Goal: Transaction & Acquisition: Purchase product/service

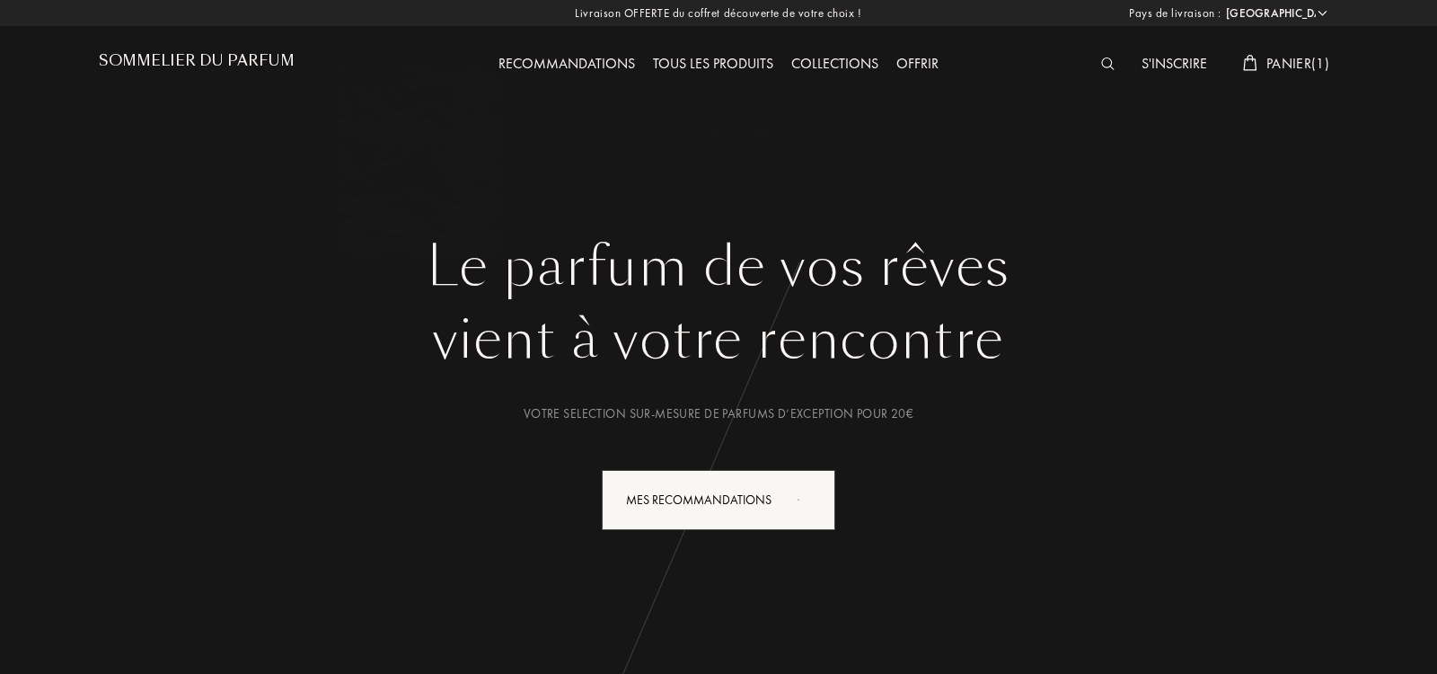
select select "IT"
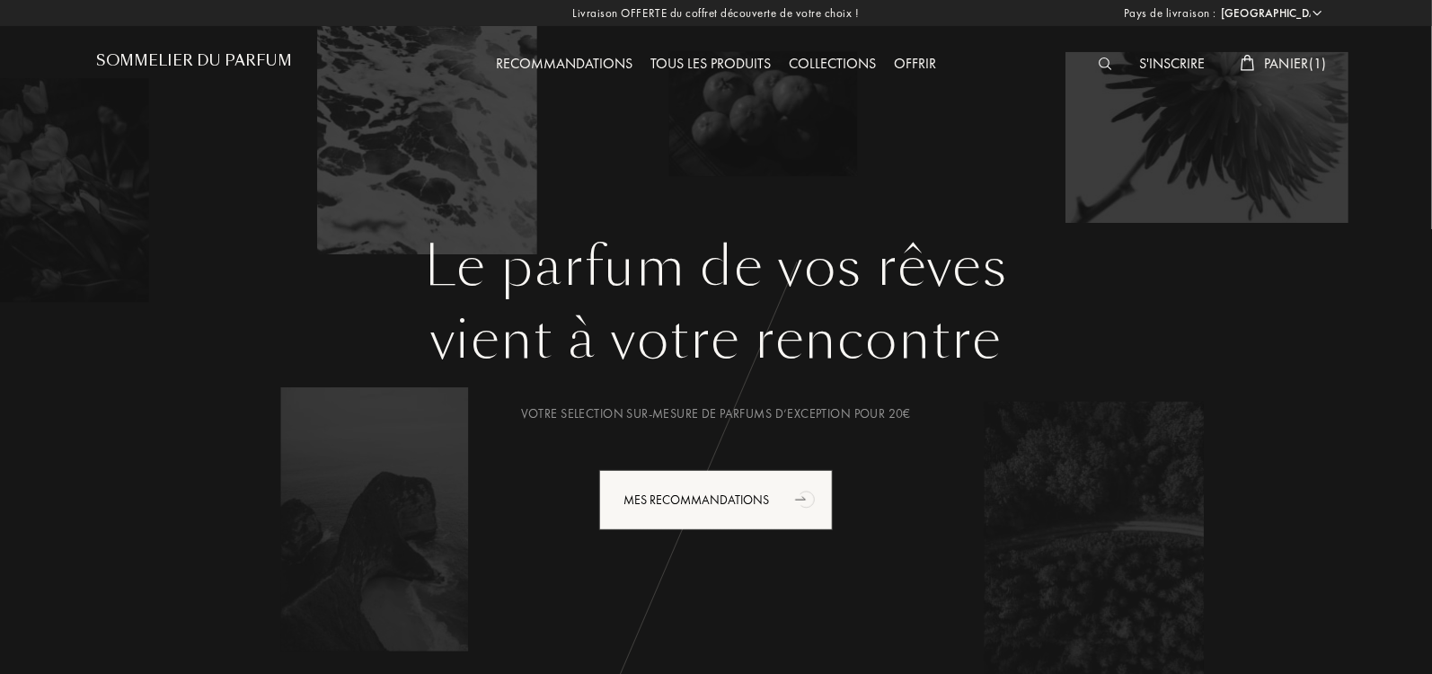
click at [1281, 66] on span "Panier ( 1 )" at bounding box center [1295, 63] width 63 height 19
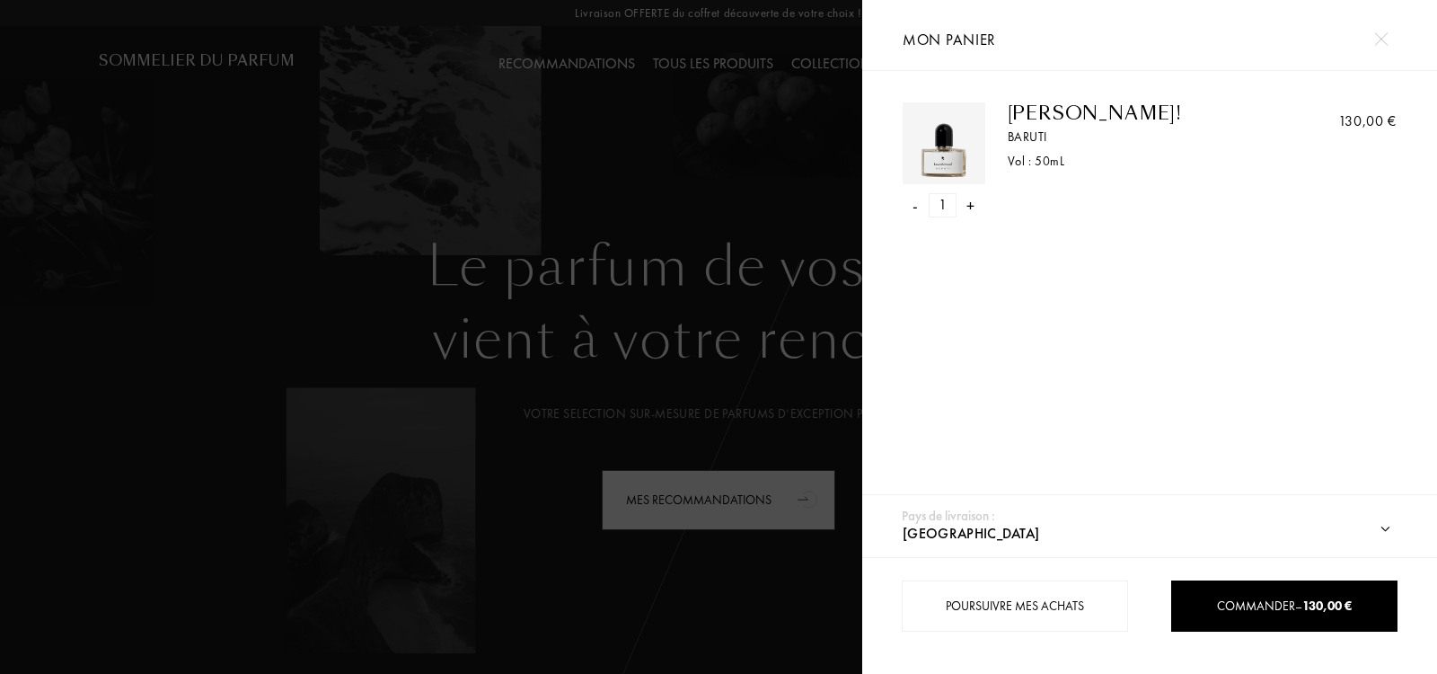
click at [1378, 43] on img at bounding box center [1380, 38] width 13 height 13
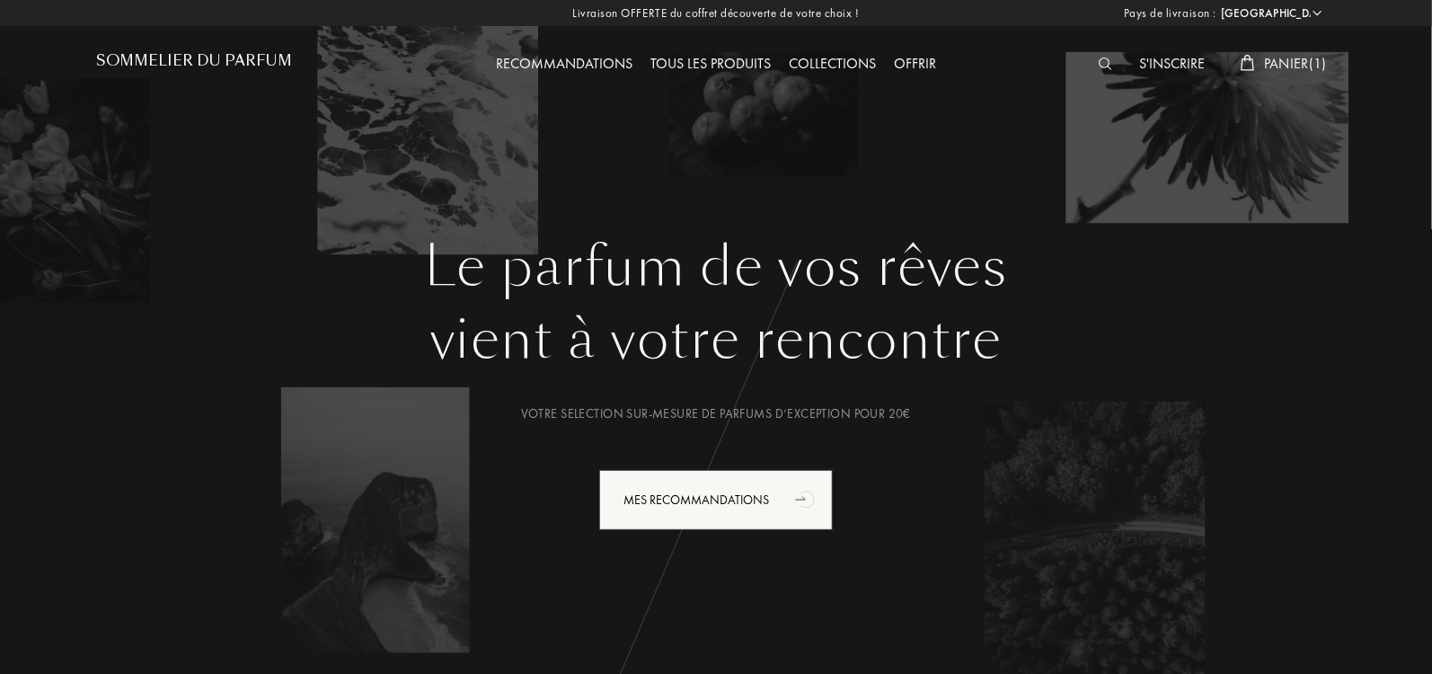
click at [1290, 65] on span "Panier ( 1 )" at bounding box center [1295, 63] width 63 height 19
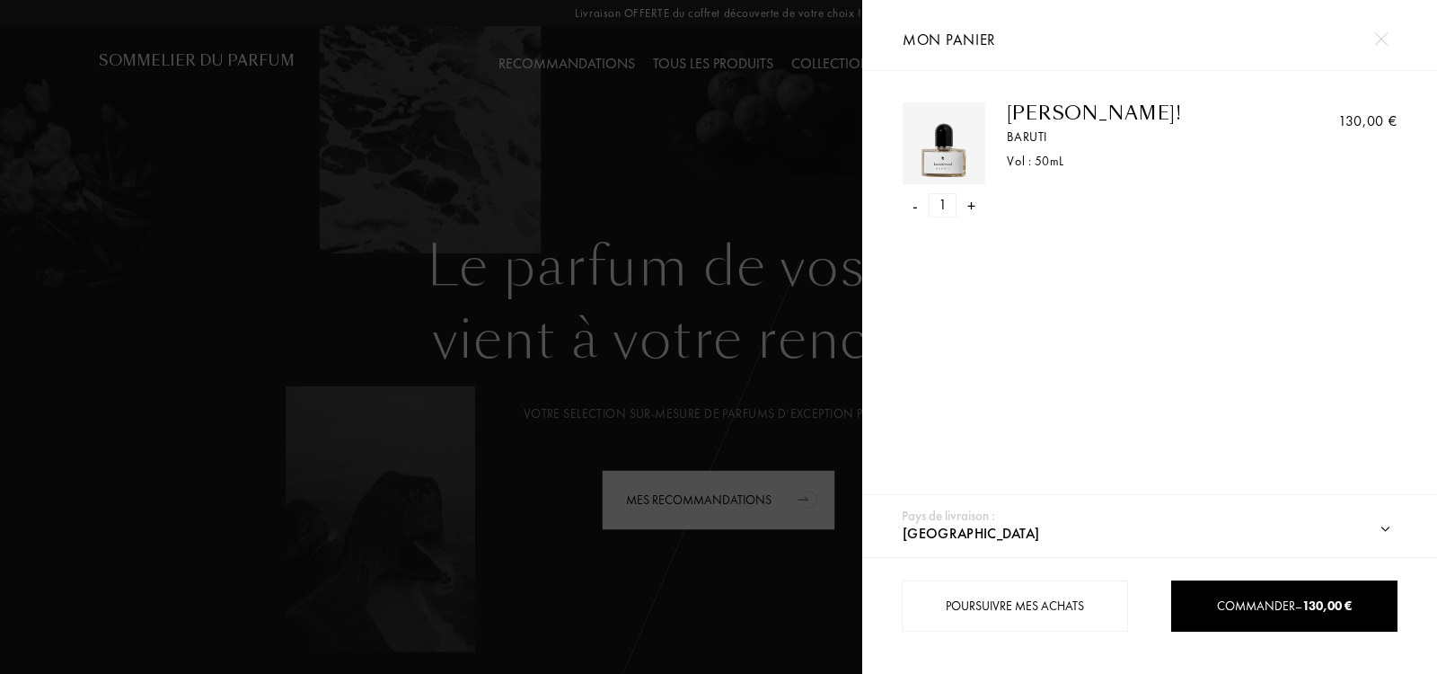
click at [1378, 44] on img at bounding box center [1380, 38] width 13 height 13
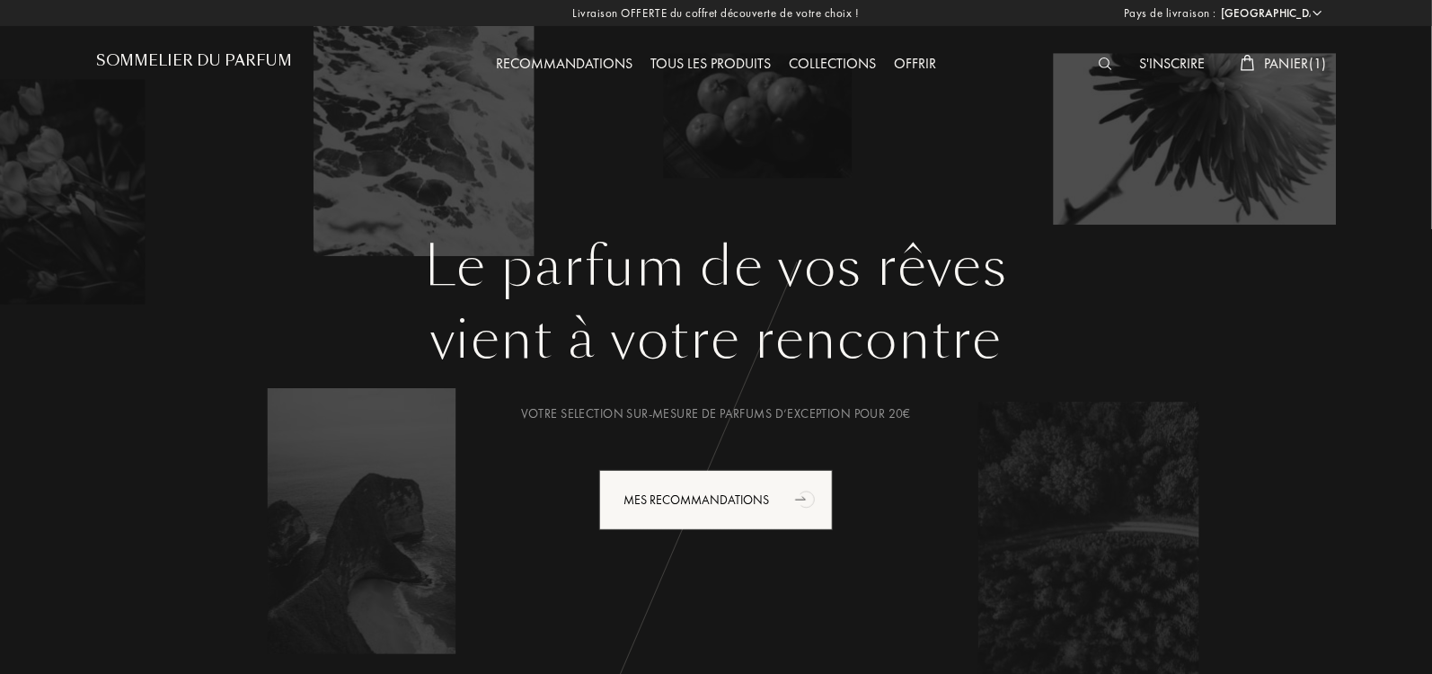
click at [1107, 66] on img at bounding box center [1104, 63] width 13 height 13
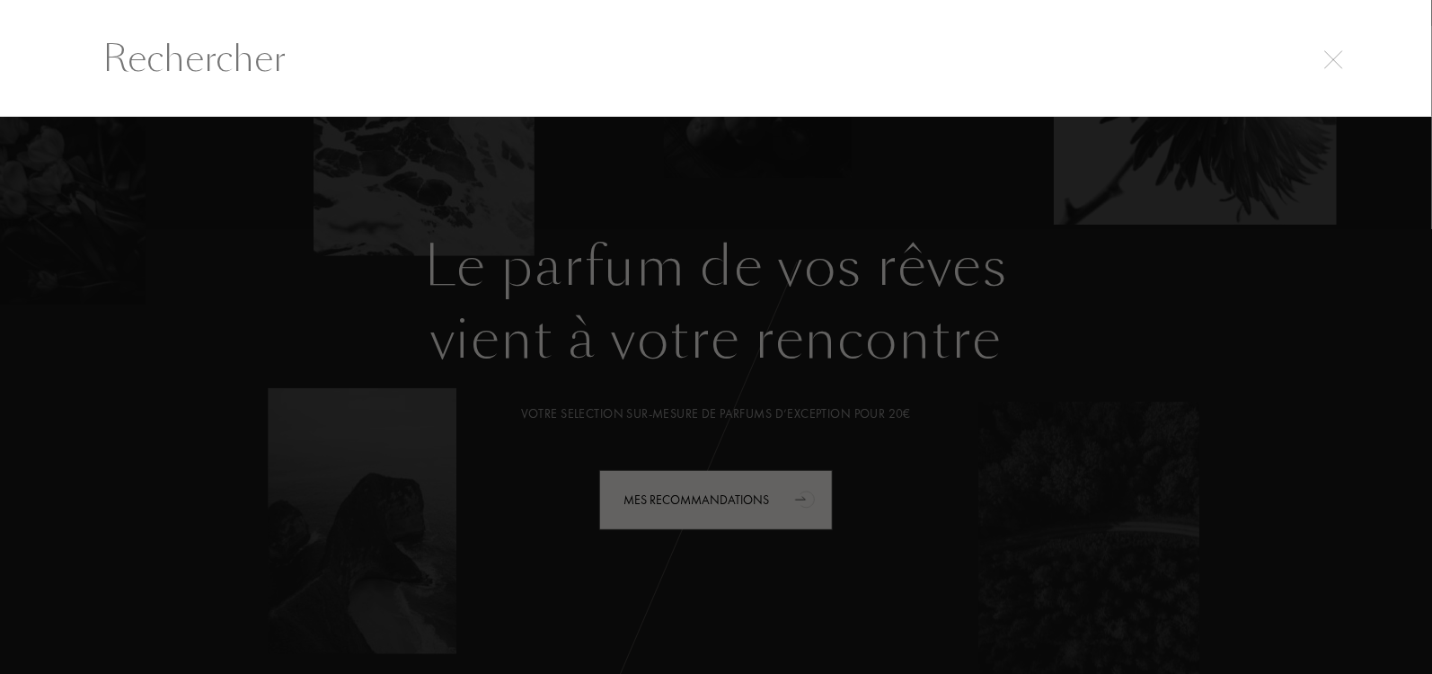
scroll to position [1, 0]
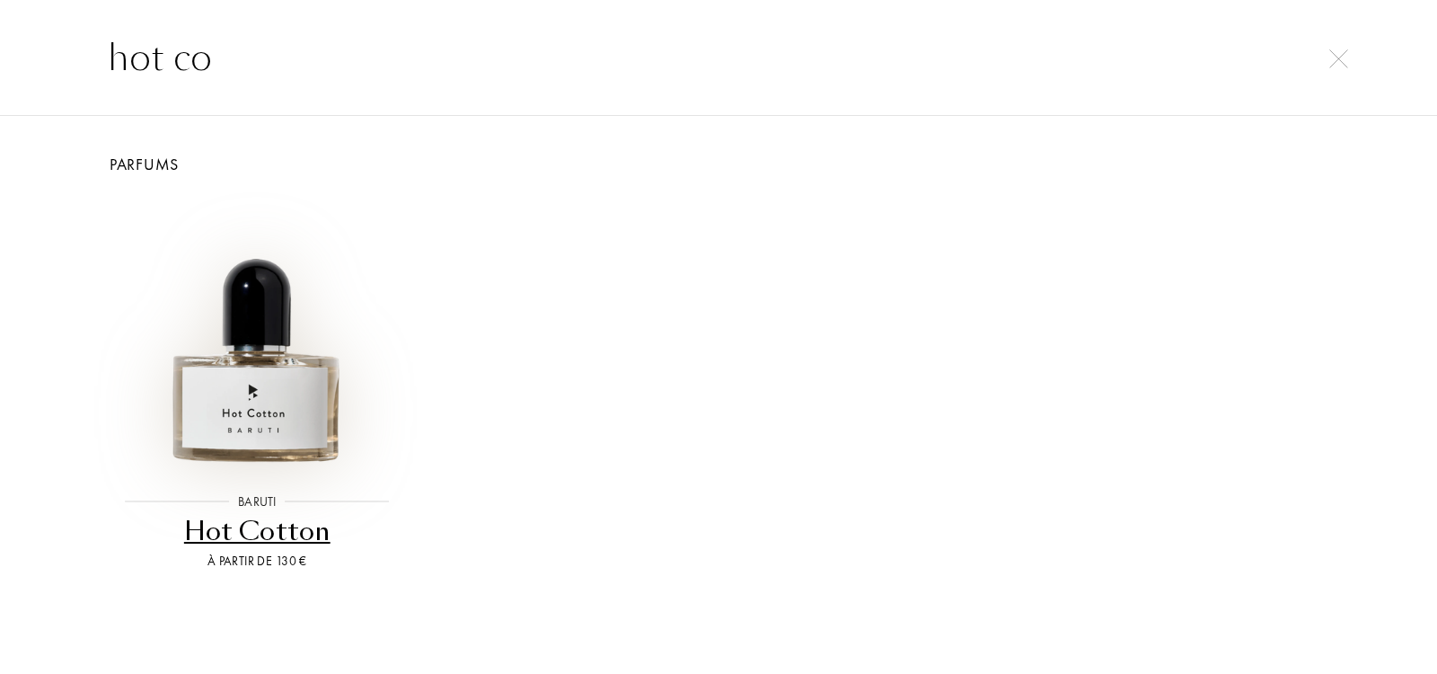
type input "hot co"
click at [220, 358] on img at bounding box center [257, 334] width 277 height 277
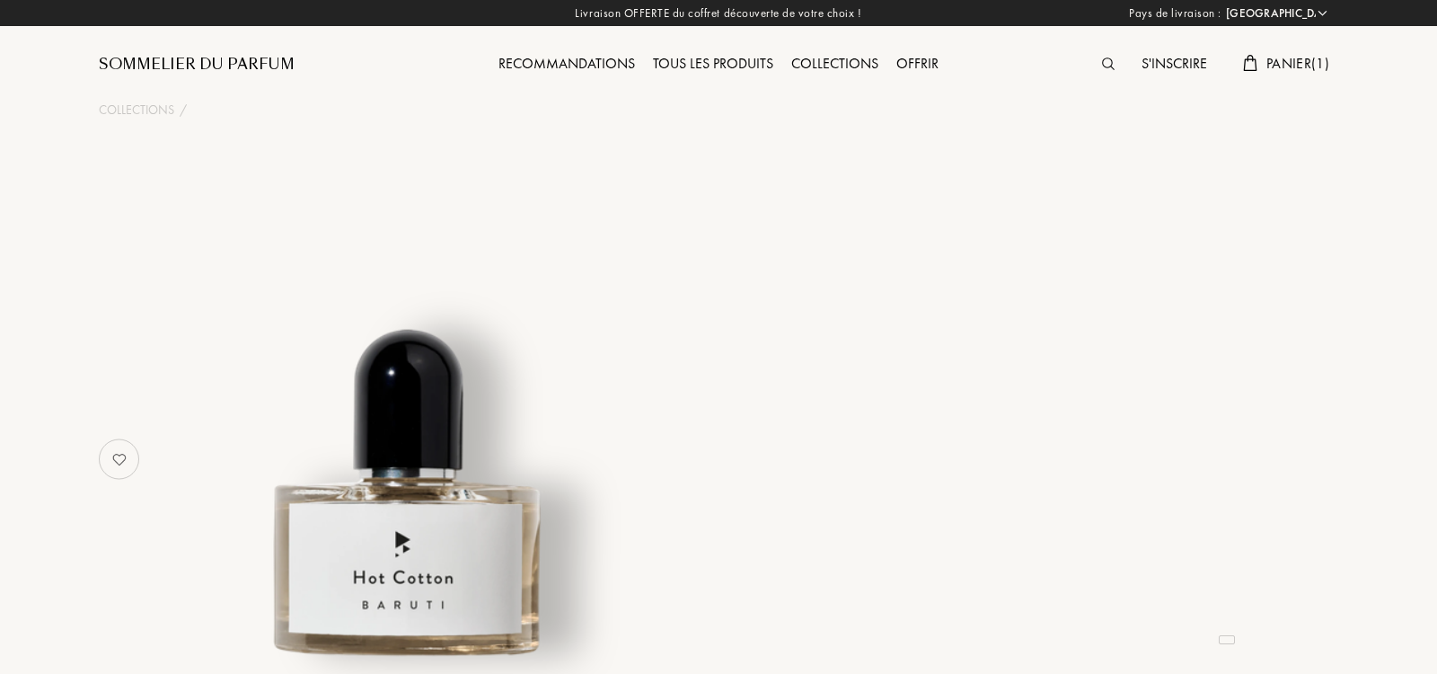
select select "IT"
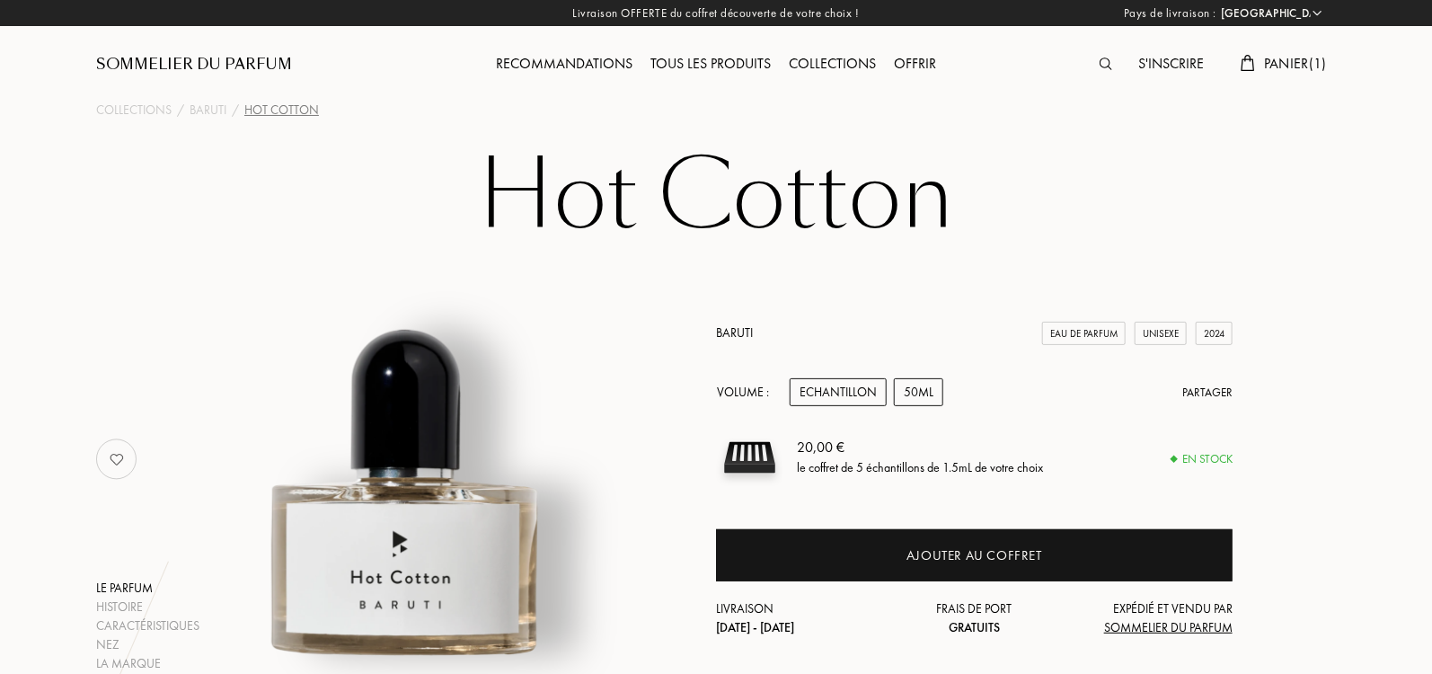
click at [915, 391] on div "50mL" at bounding box center [918, 392] width 49 height 28
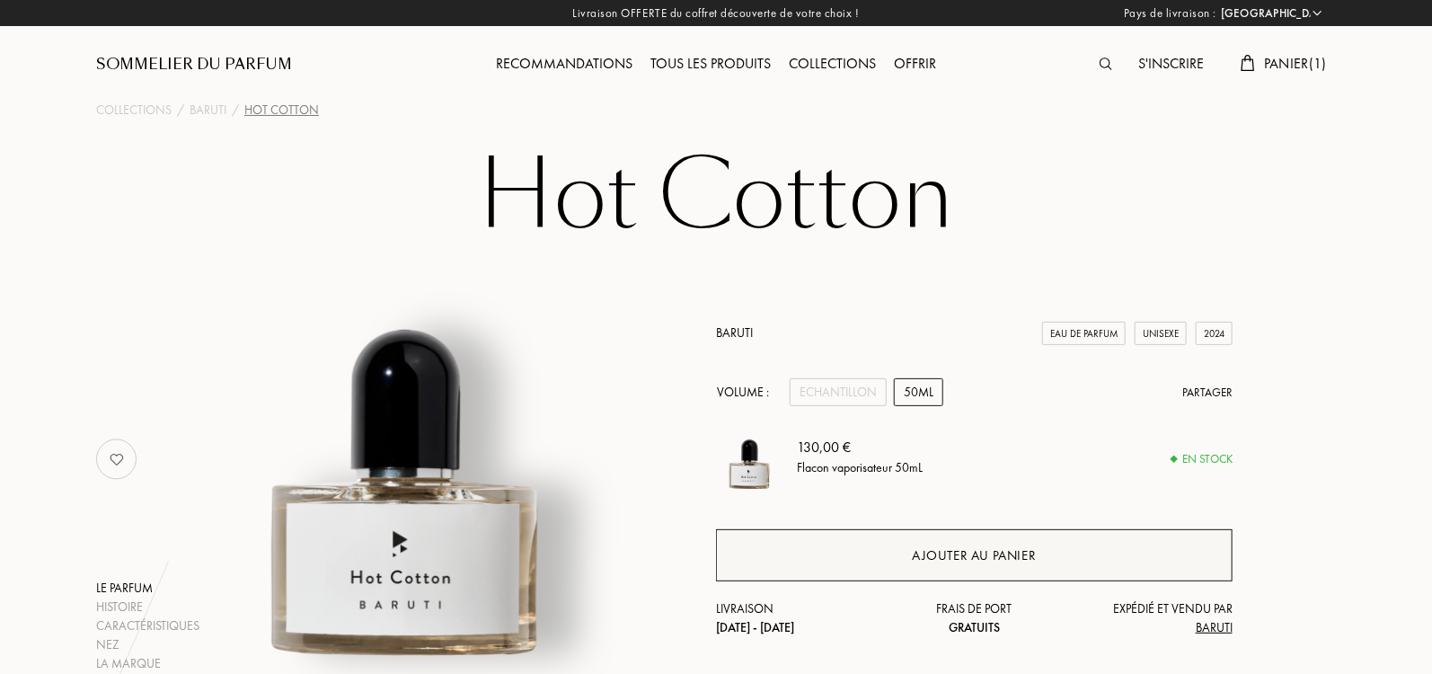
click at [988, 554] on div "Ajouter au panier" at bounding box center [974, 555] width 124 height 21
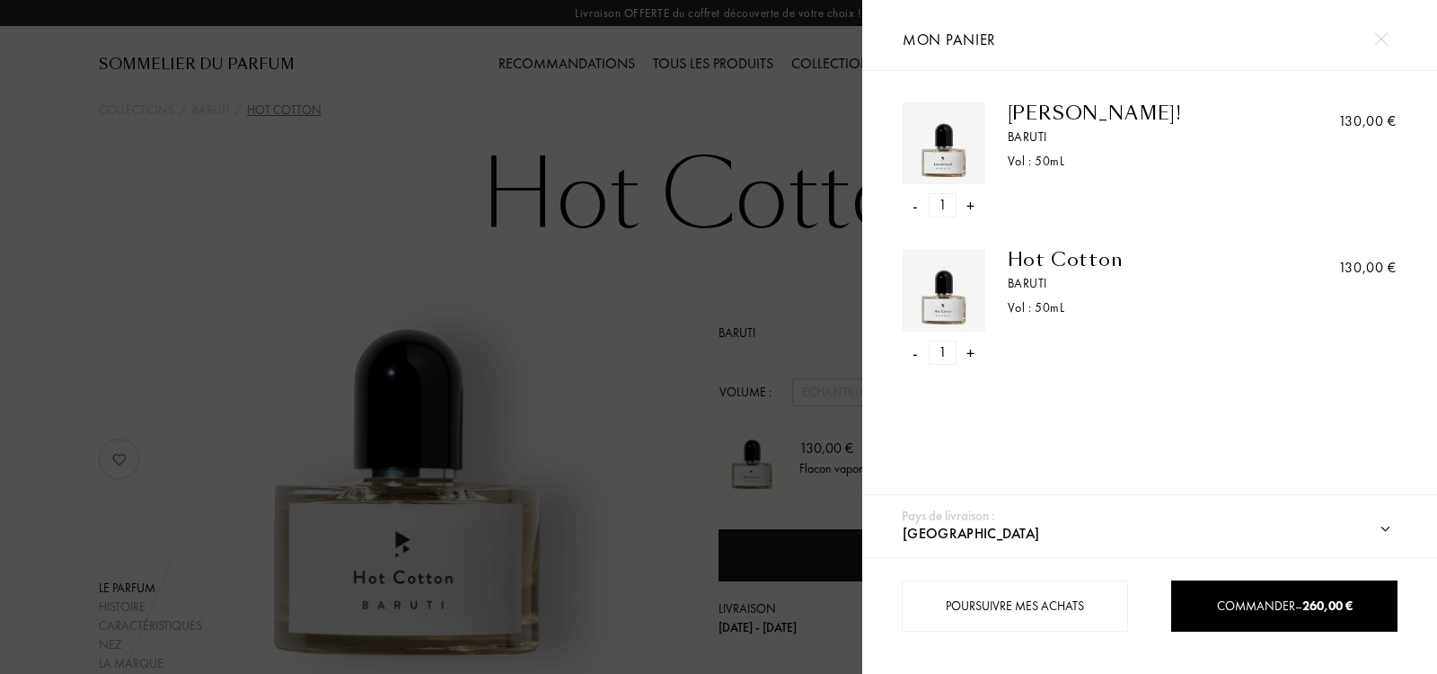
click at [916, 204] on div "-" at bounding box center [914, 205] width 5 height 24
click at [303, 229] on div at bounding box center [431, 337] width 862 height 674
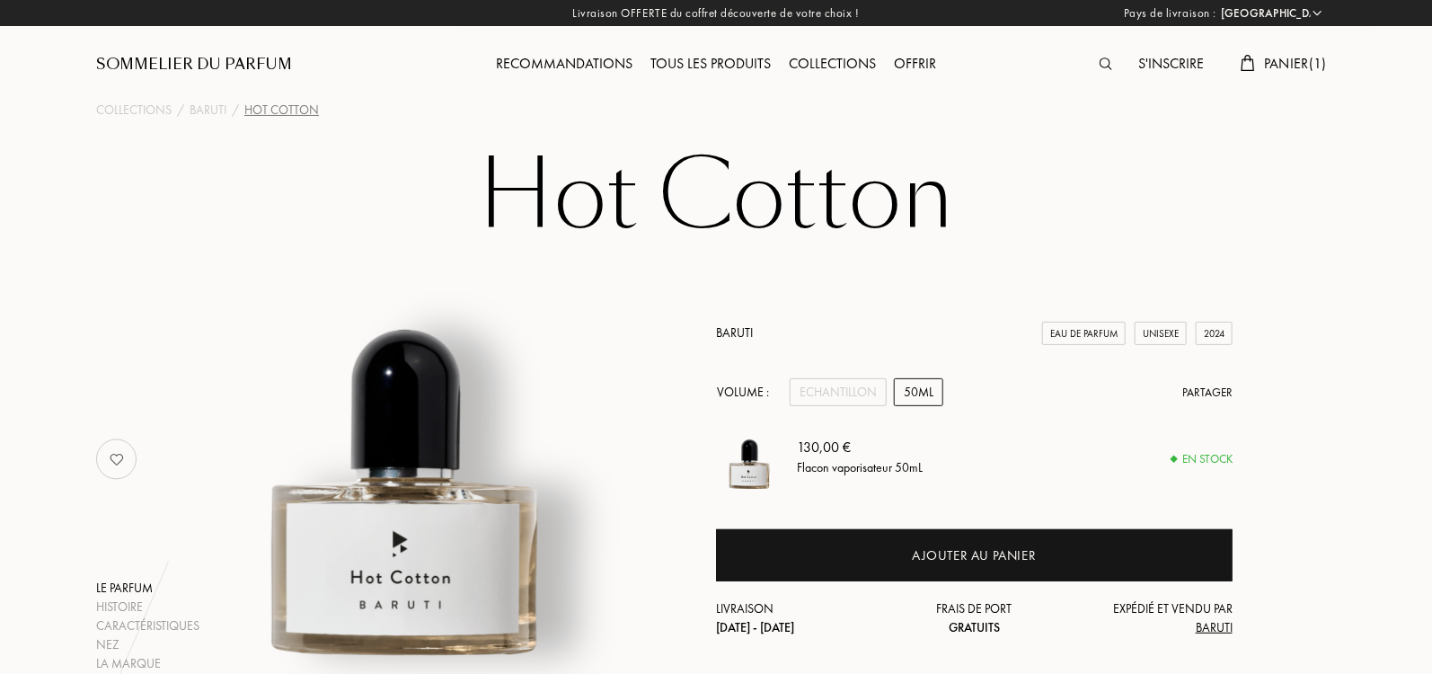
click at [1102, 62] on img at bounding box center [1105, 63] width 13 height 13
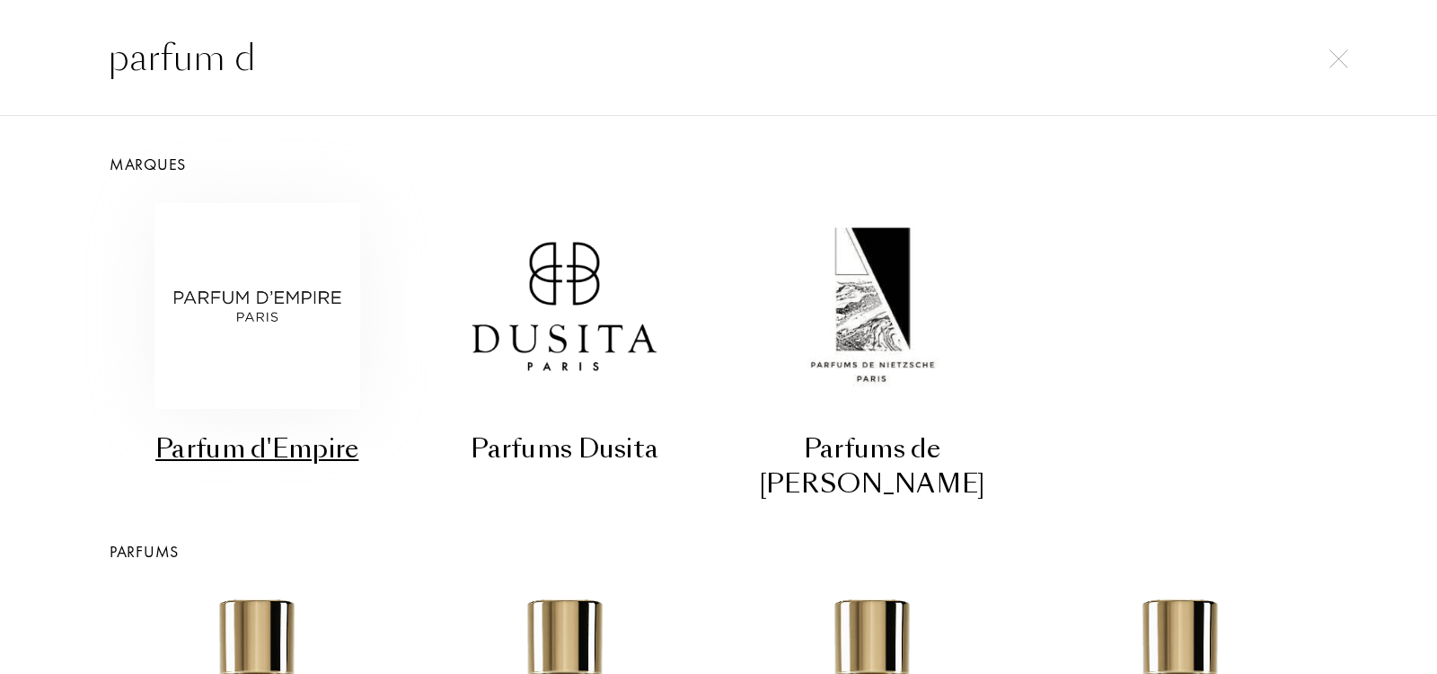
type input "parfum d"
click at [289, 309] on img at bounding box center [257, 306] width 206 height 206
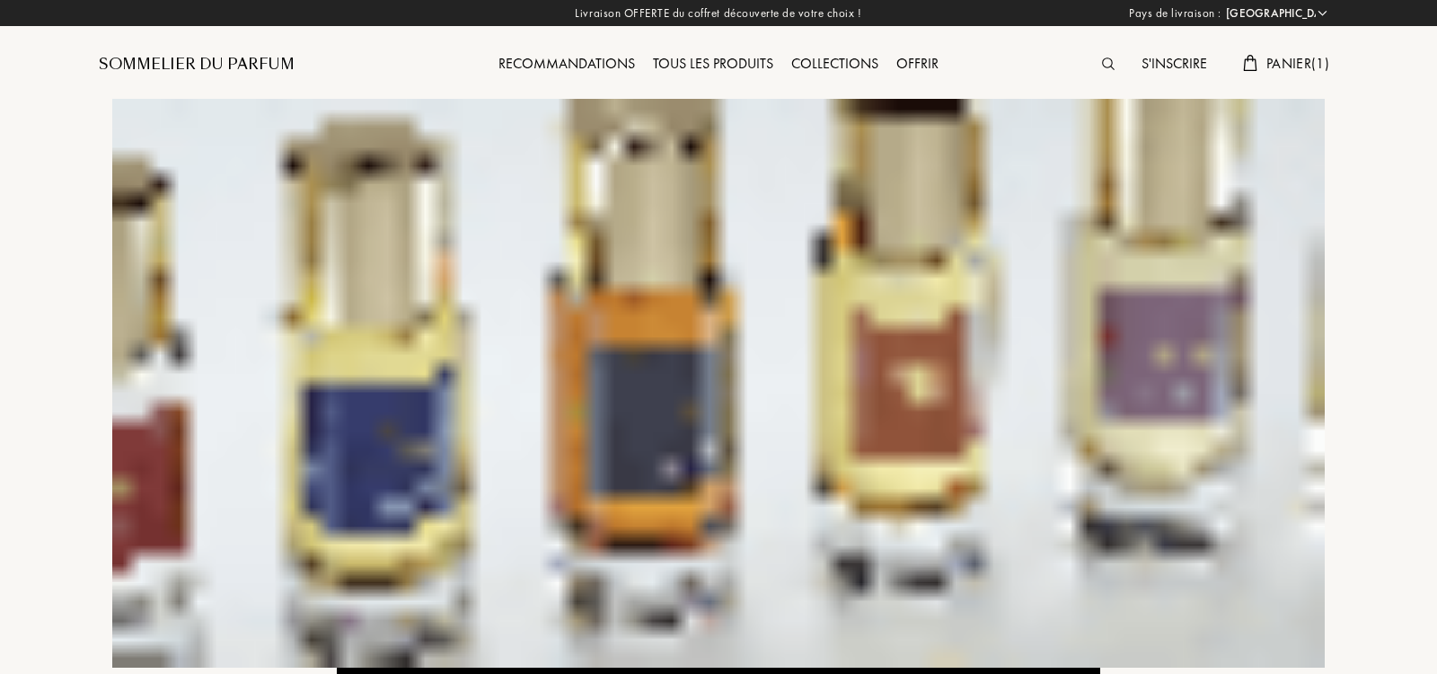
select select "IT"
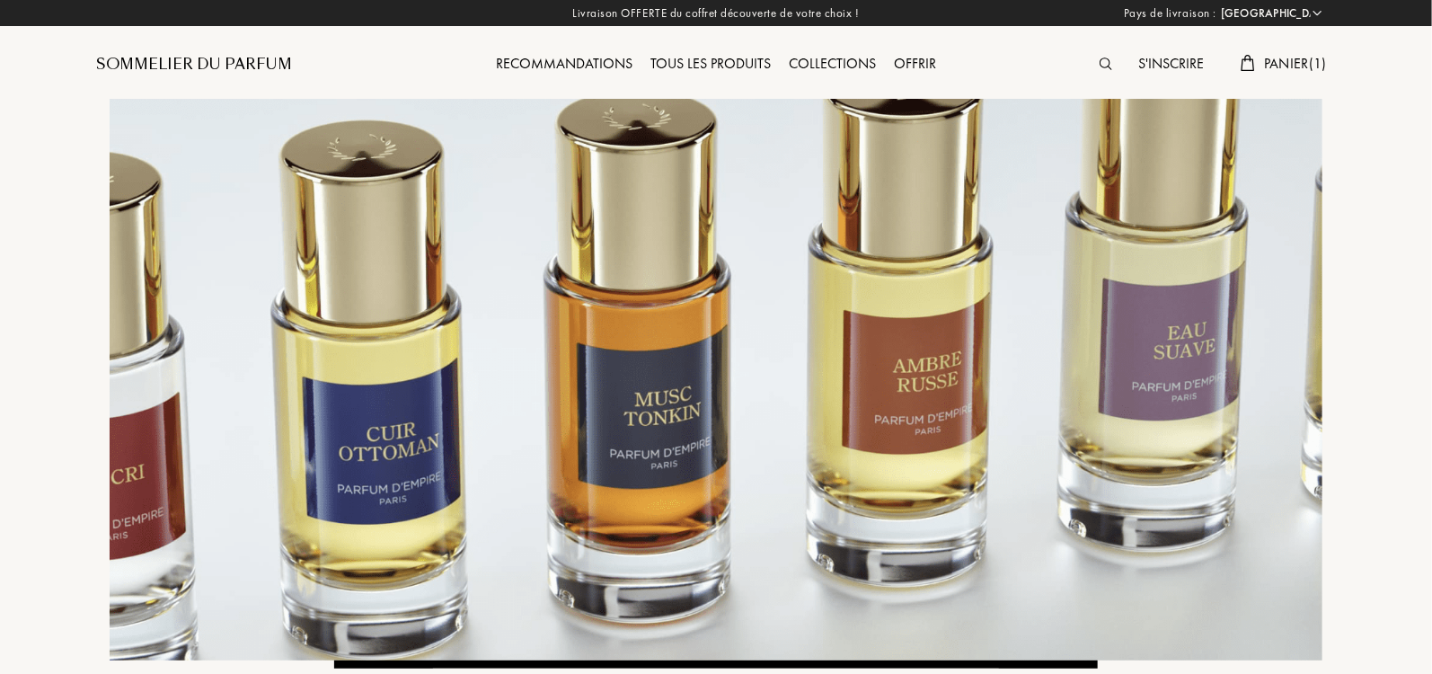
click at [695, 66] on div "Tous les produits" at bounding box center [710, 64] width 138 height 23
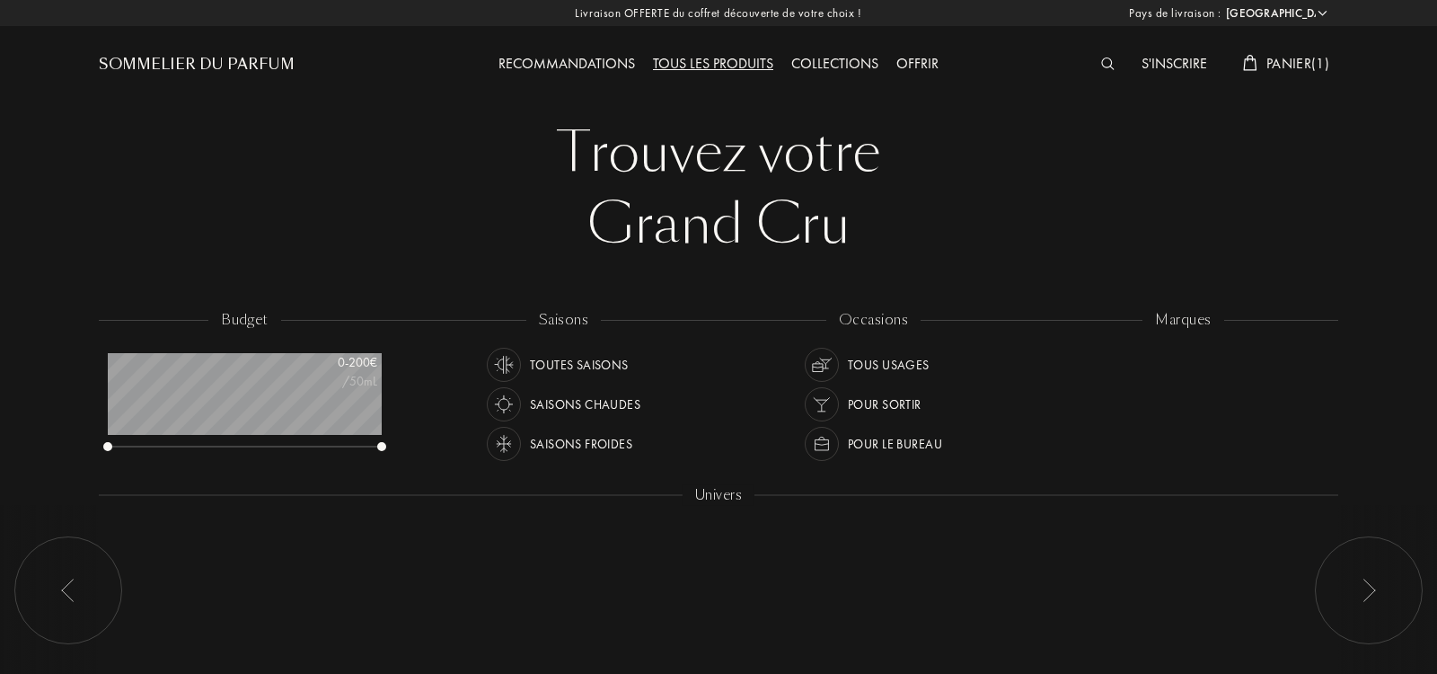
select select "IT"
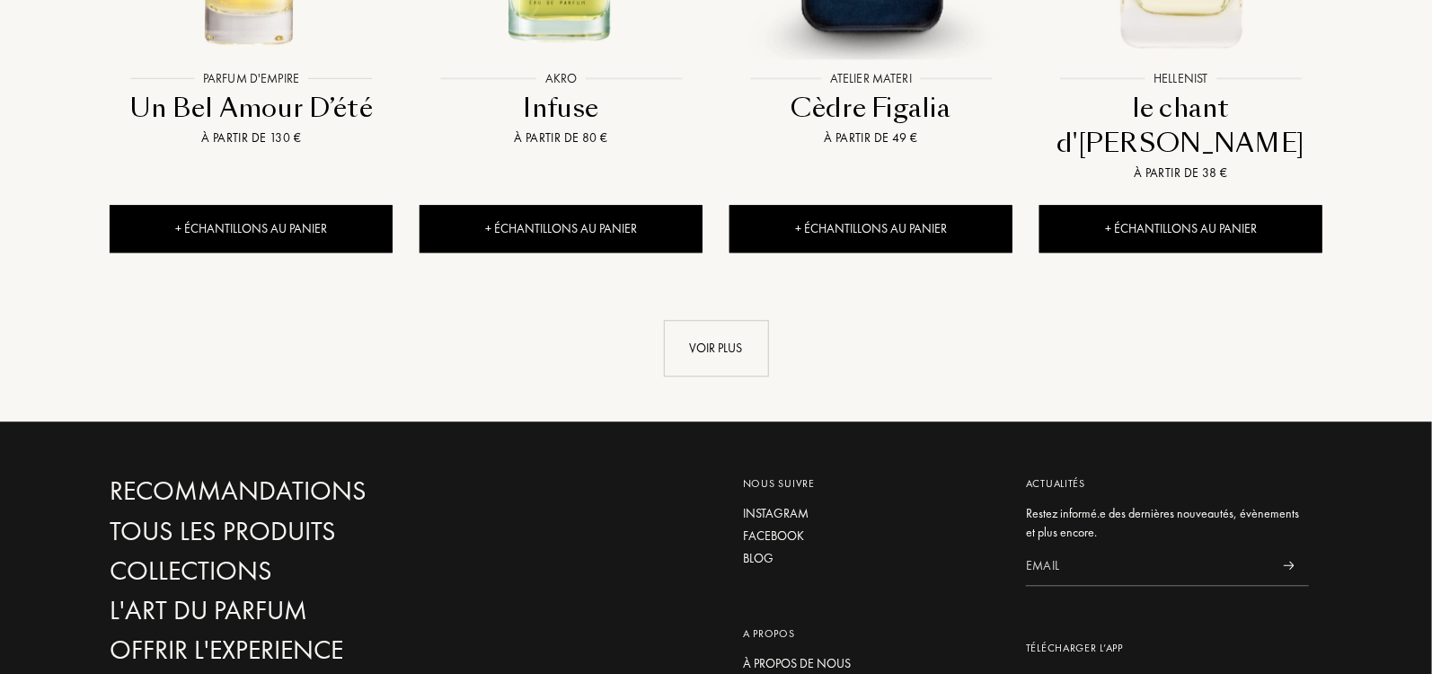
scroll to position [2081, 0]
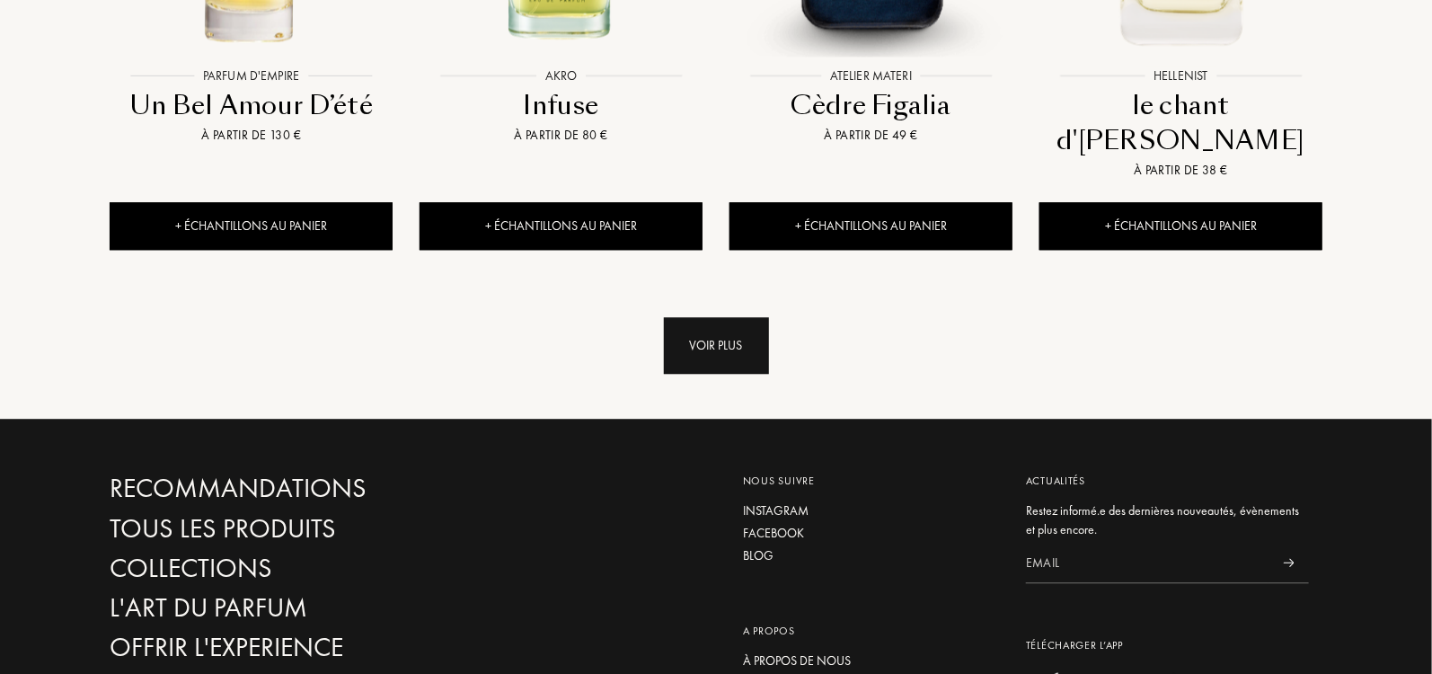
click at [709, 317] on div "Voir plus" at bounding box center [716, 345] width 105 height 57
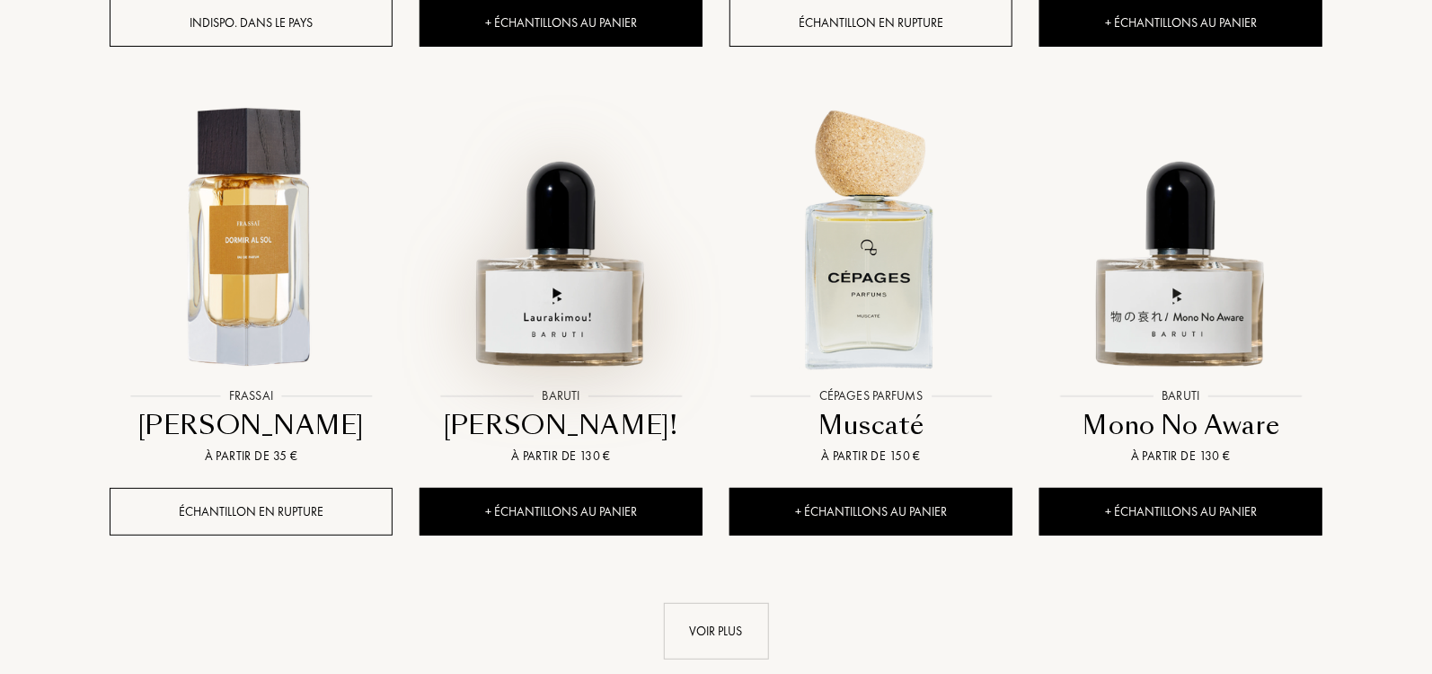
scroll to position [3378, 0]
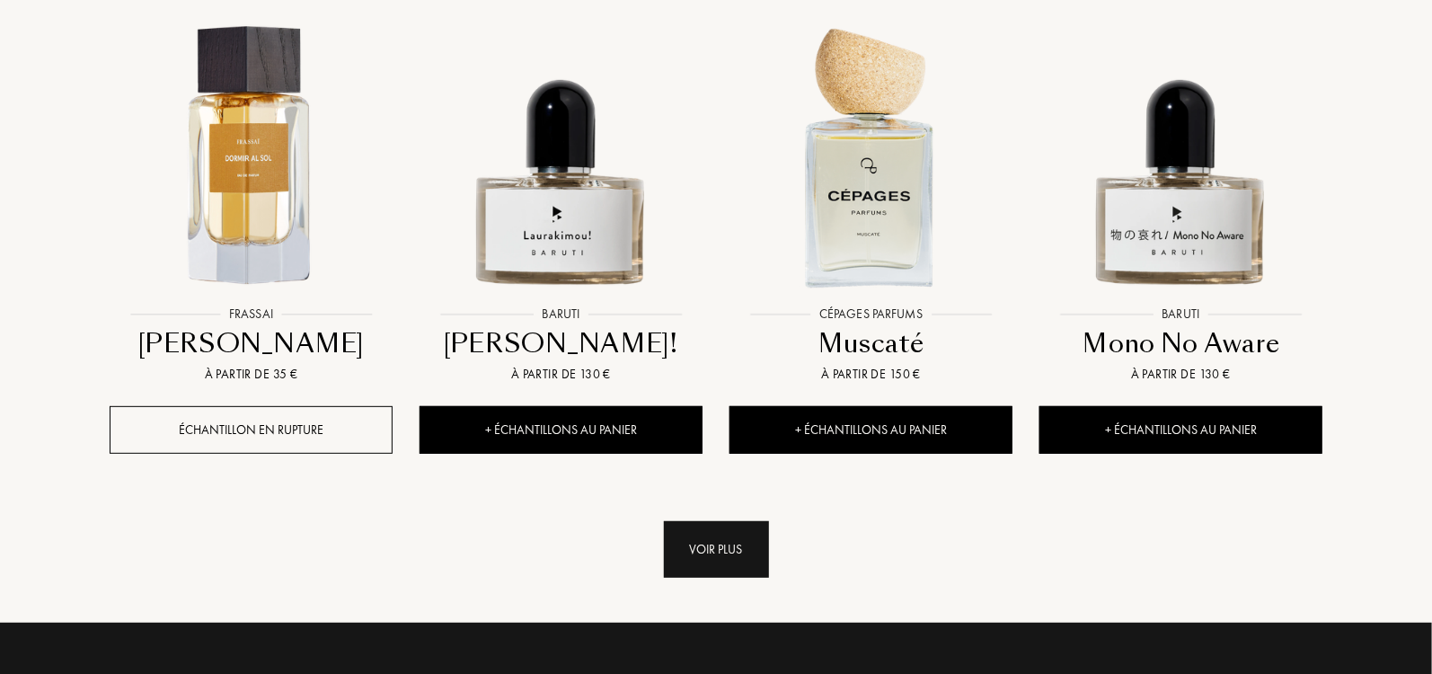
click at [701, 521] on div "Voir plus" at bounding box center [716, 549] width 105 height 57
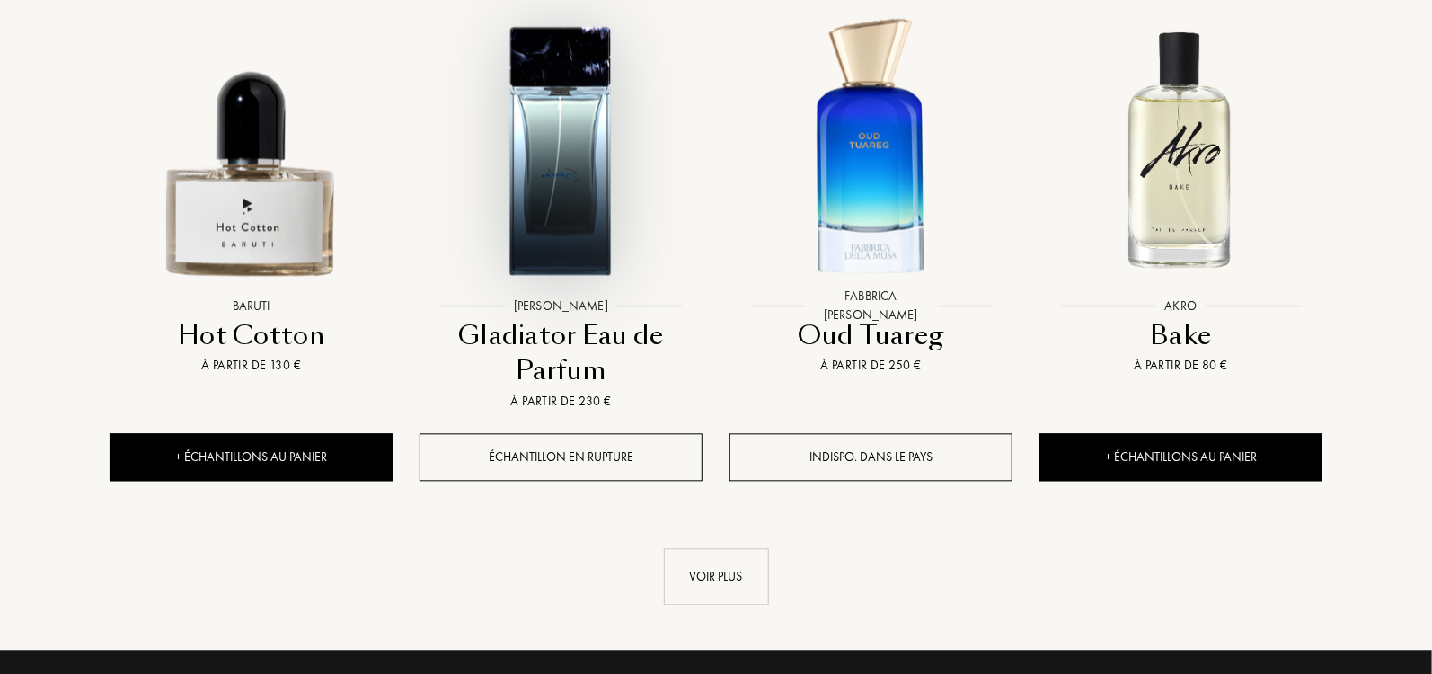
scroll to position [5078, 0]
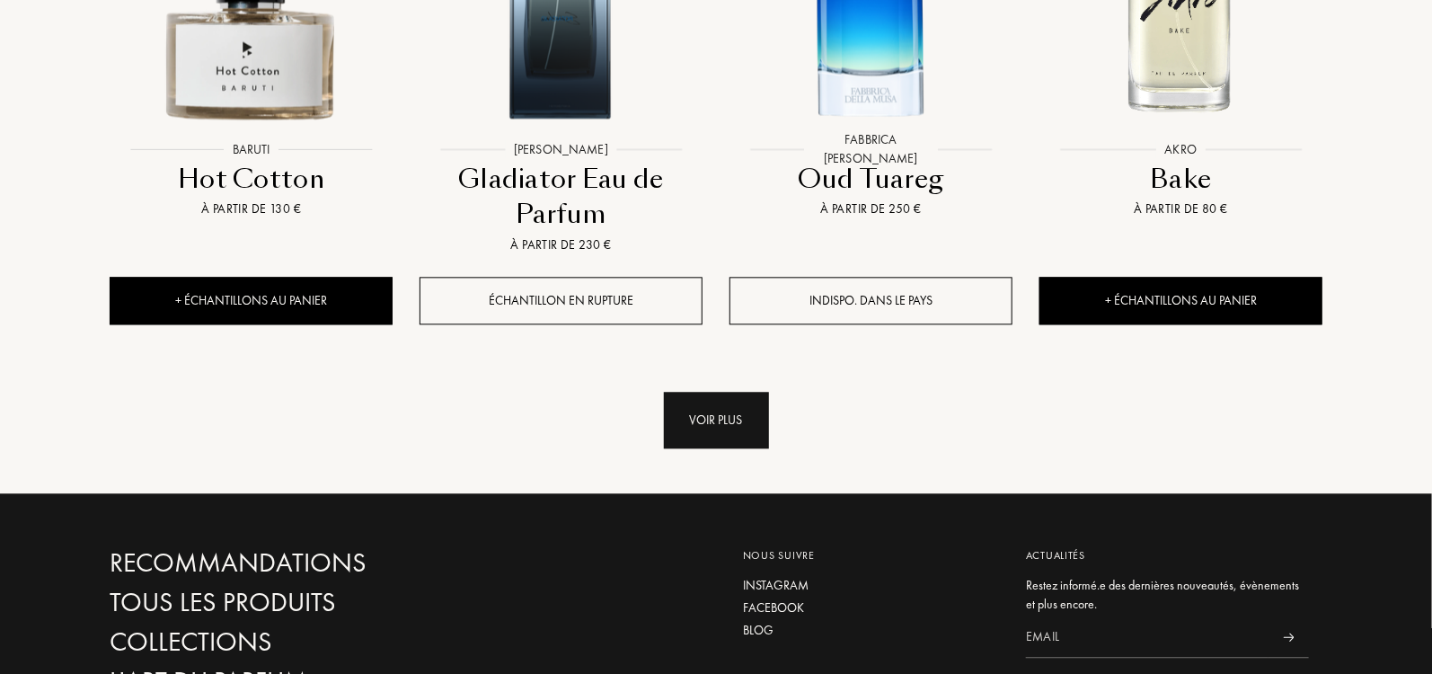
click at [722, 392] on div "Voir plus" at bounding box center [716, 420] width 105 height 57
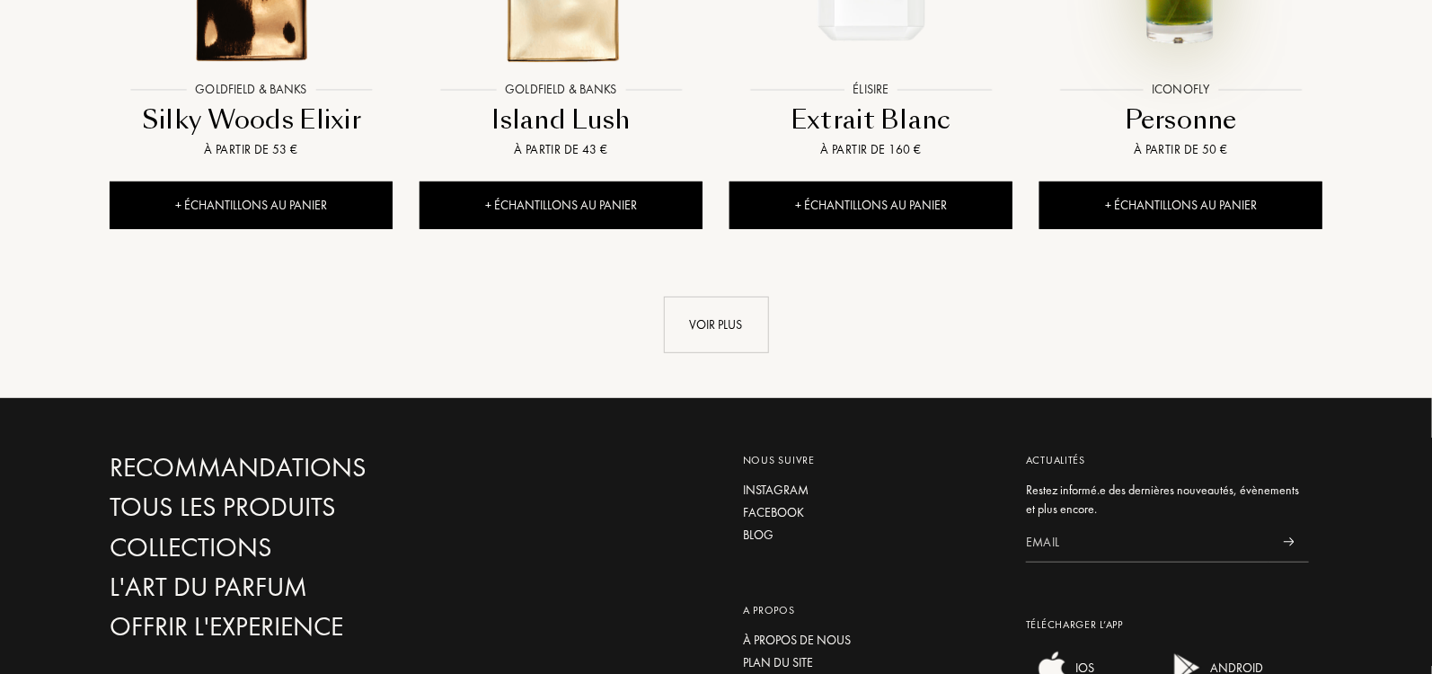
scroll to position [6646, 0]
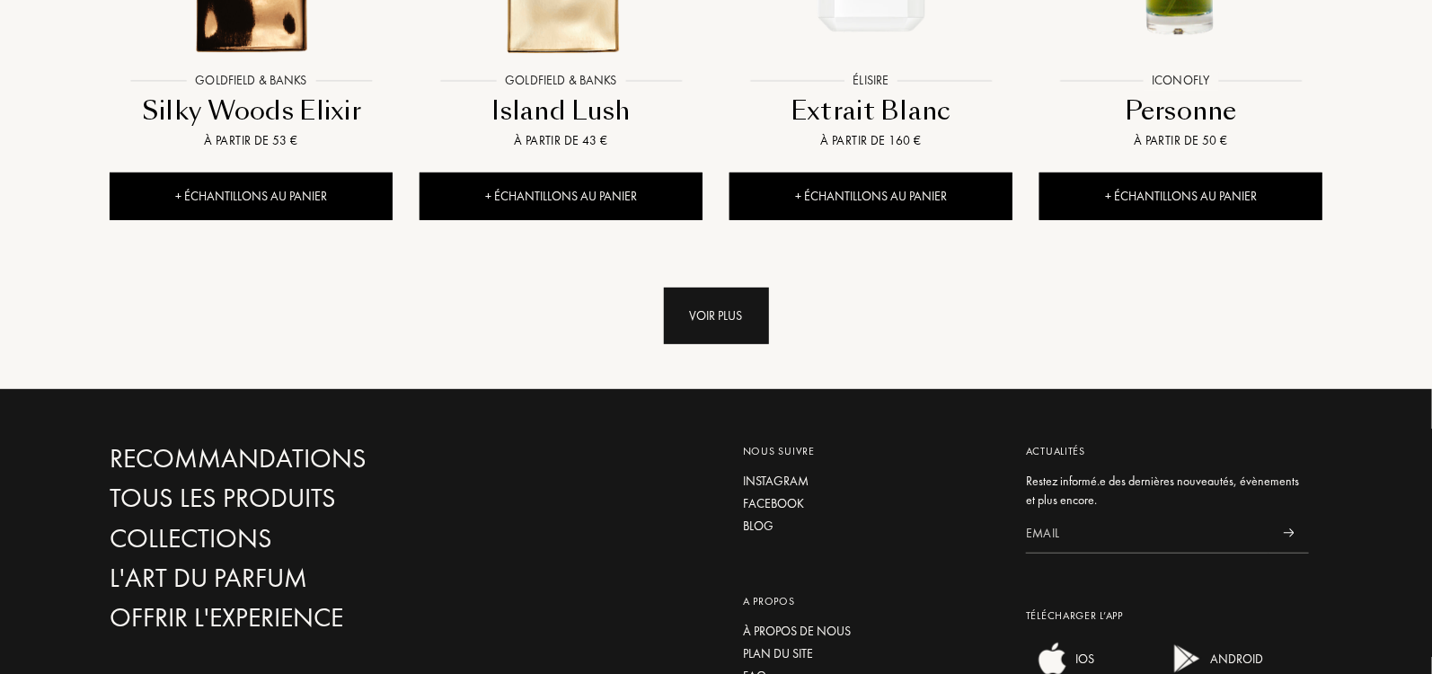
click at [738, 287] on div "Voir plus" at bounding box center [716, 315] width 105 height 57
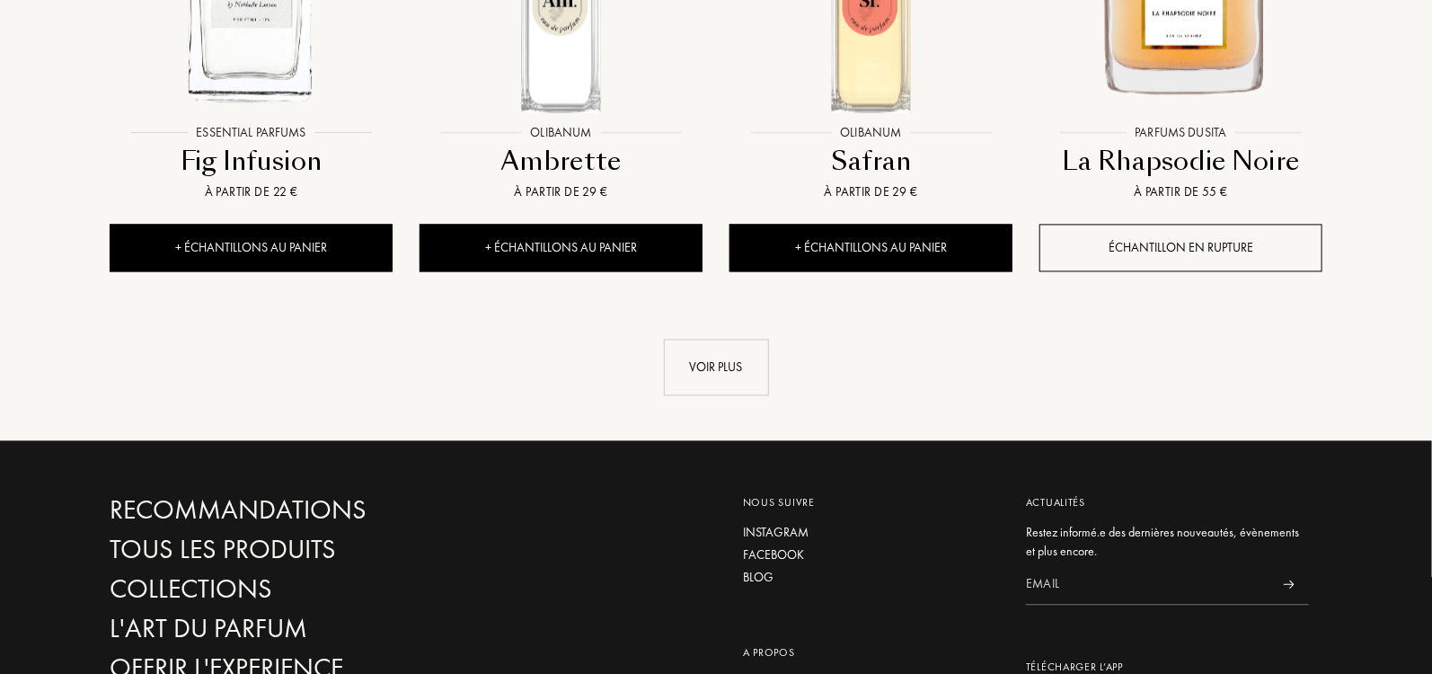
scroll to position [8097, 0]
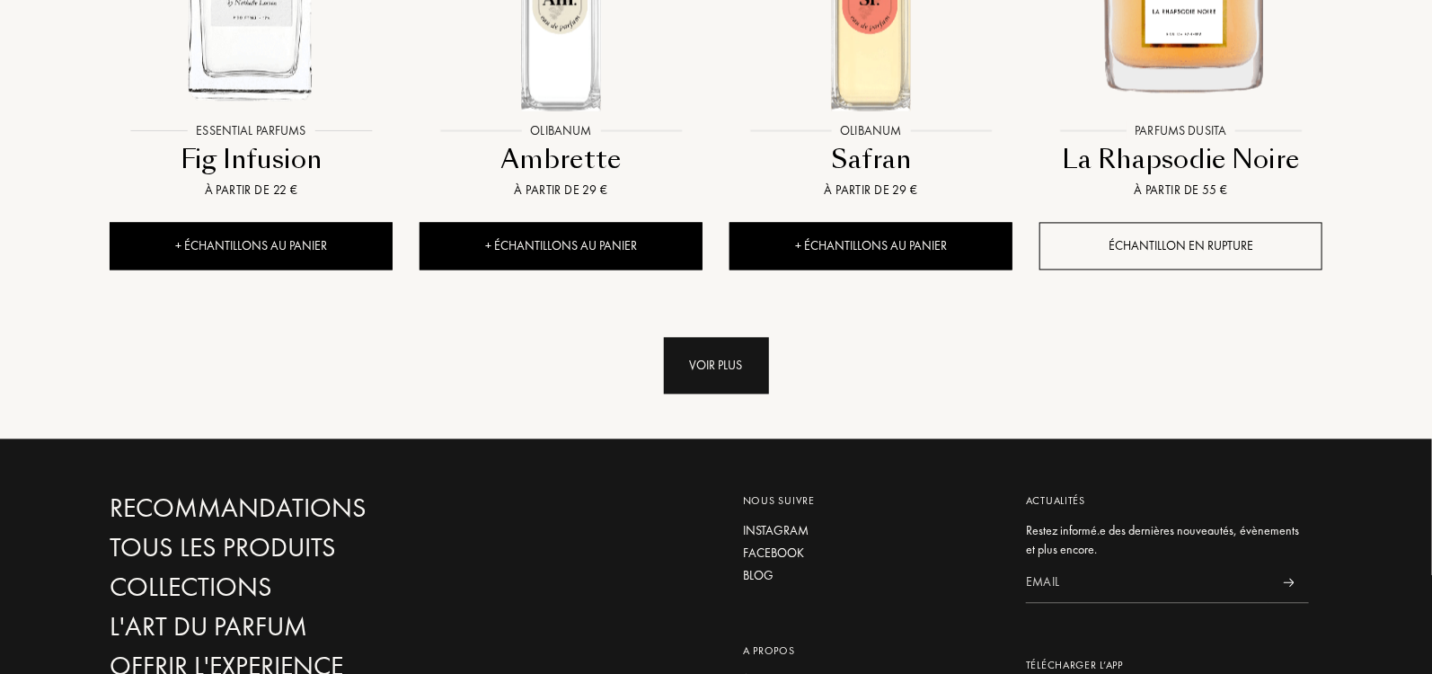
click at [739, 337] on div "Voir plus" at bounding box center [716, 365] width 105 height 57
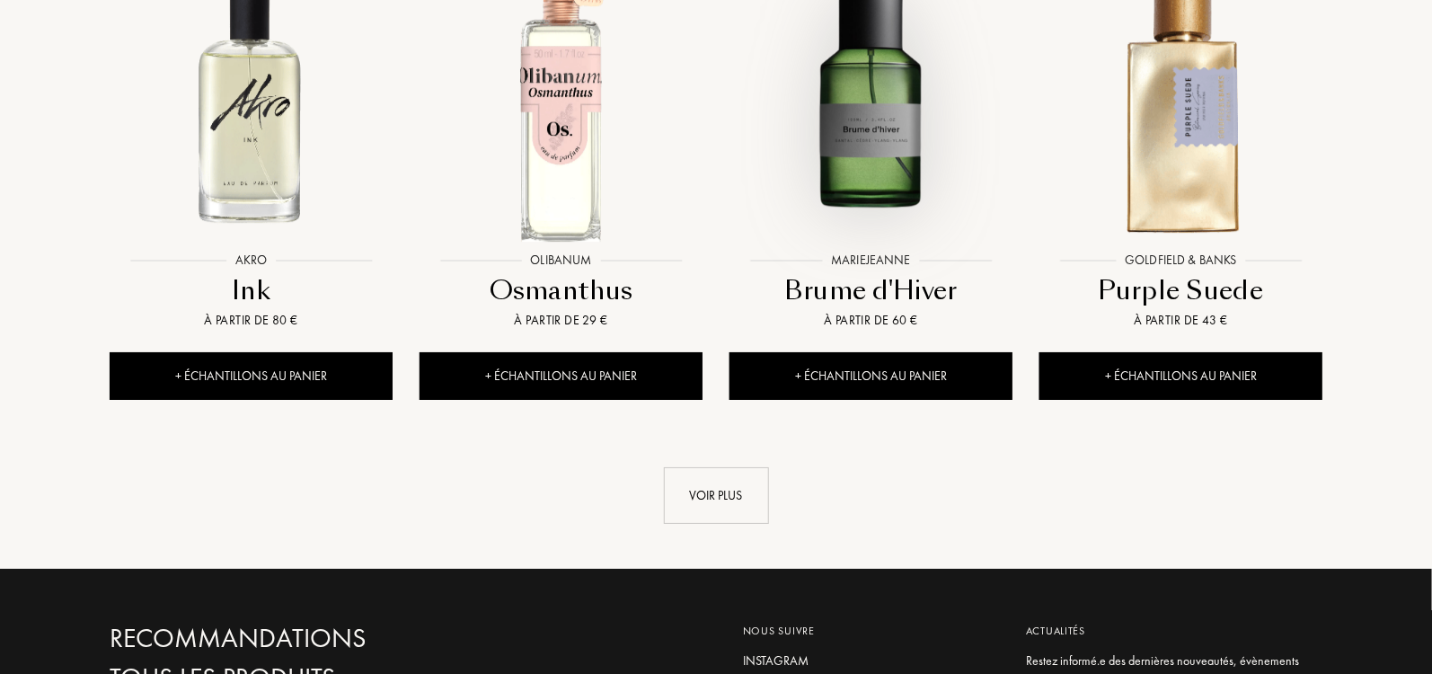
scroll to position [9440, 0]
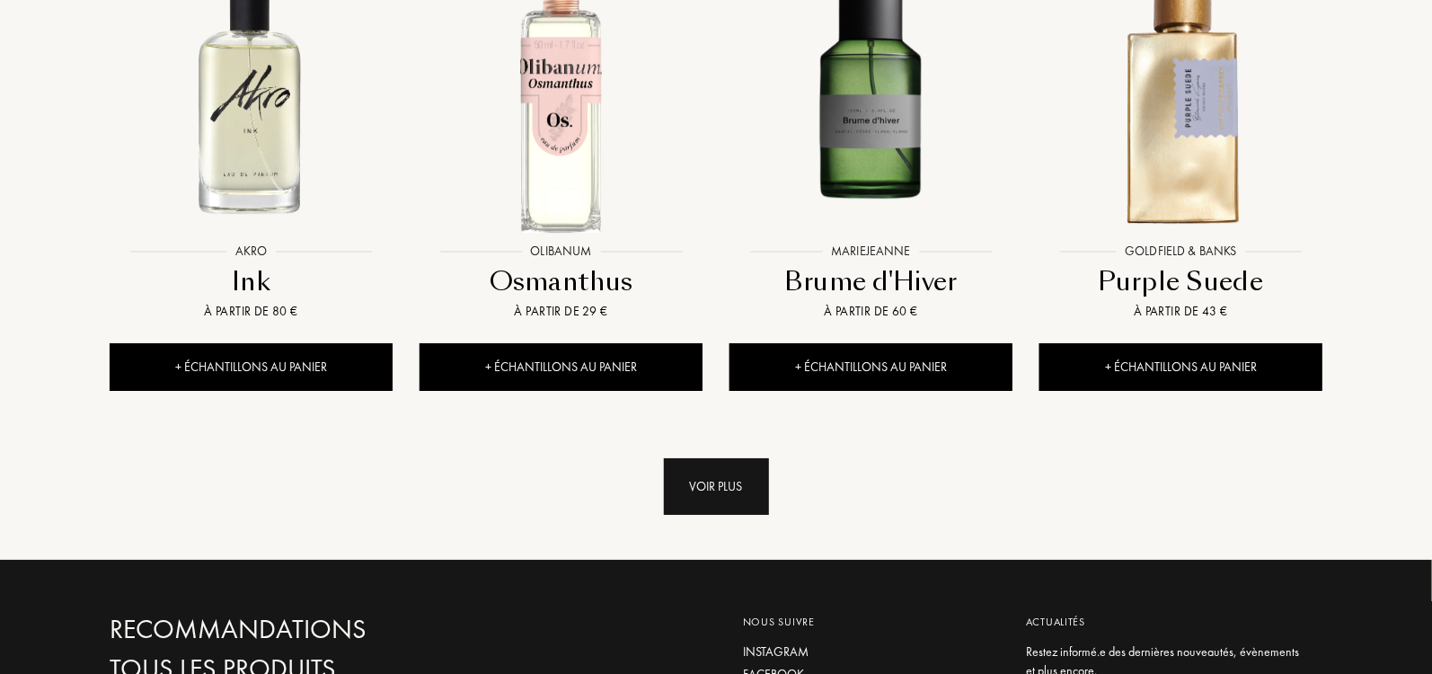
click at [752, 458] on div "Voir plus" at bounding box center [716, 486] width 105 height 57
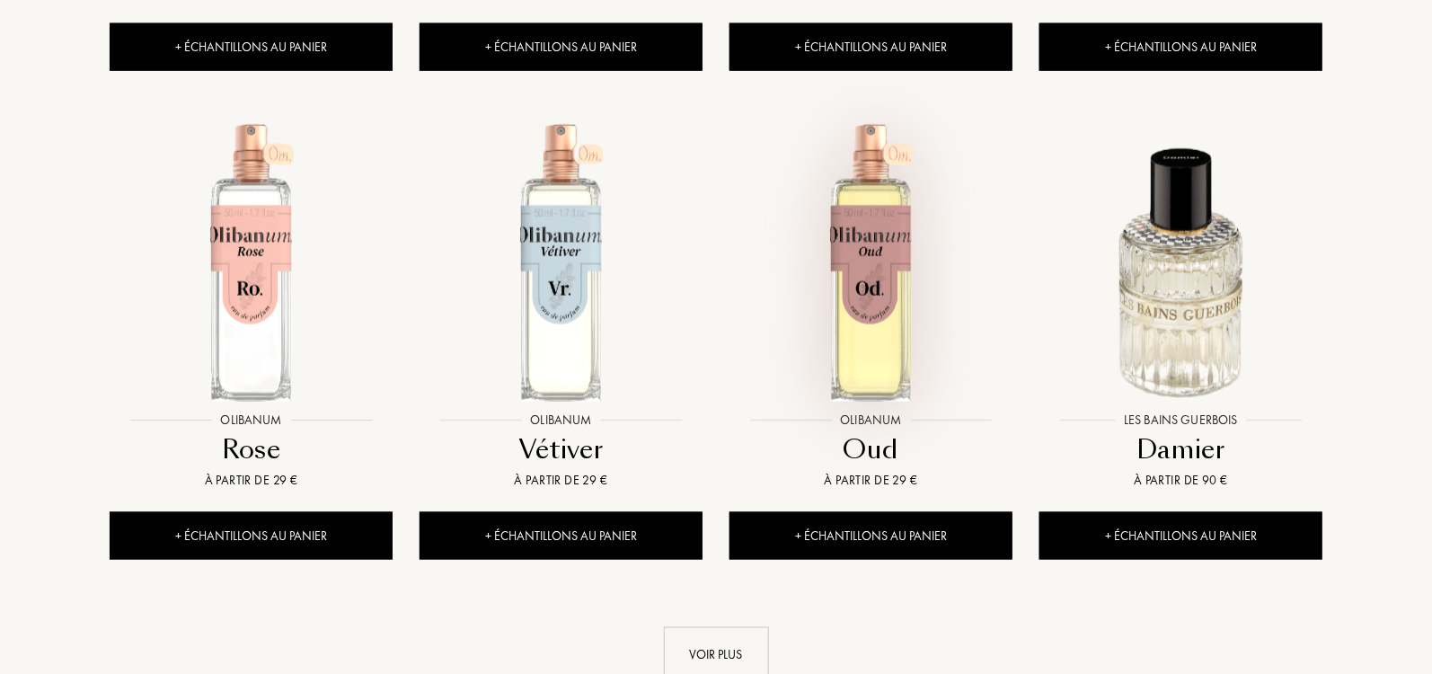
scroll to position [10744, 0]
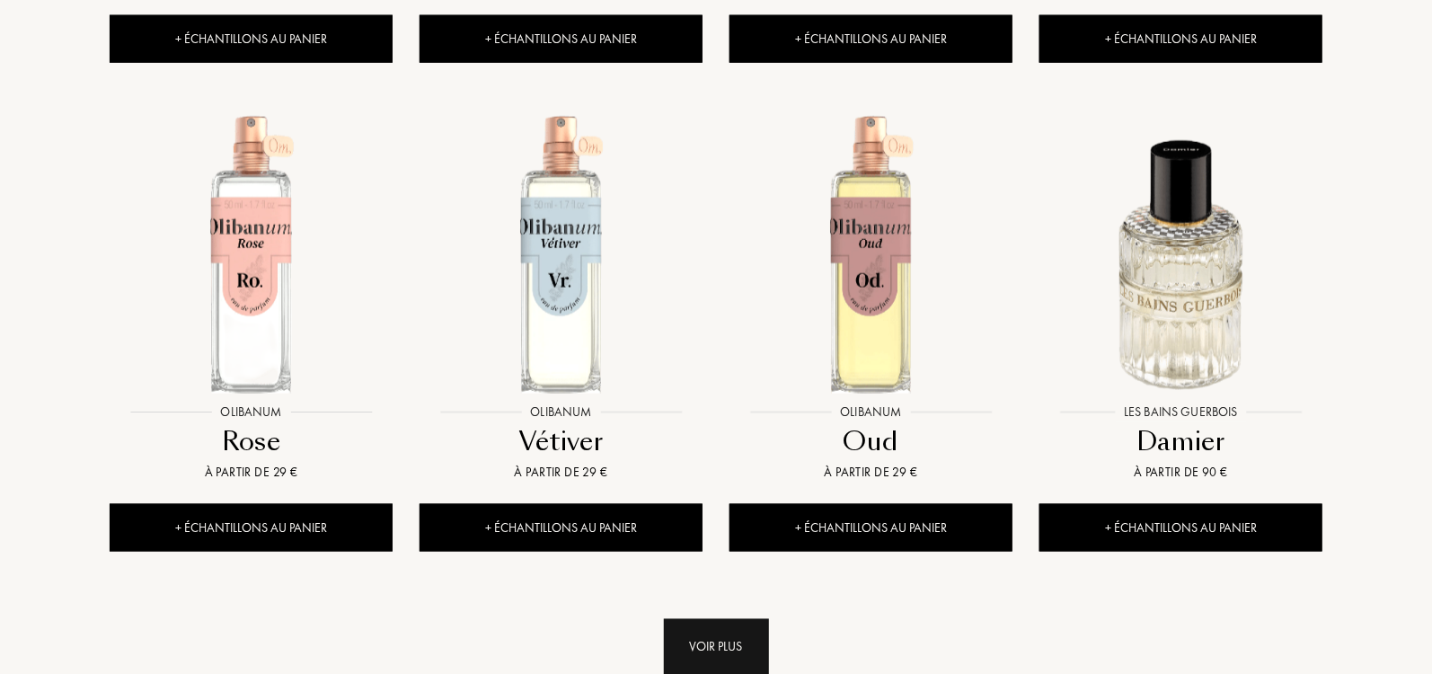
click at [723, 619] on div "Voir plus" at bounding box center [716, 647] width 105 height 57
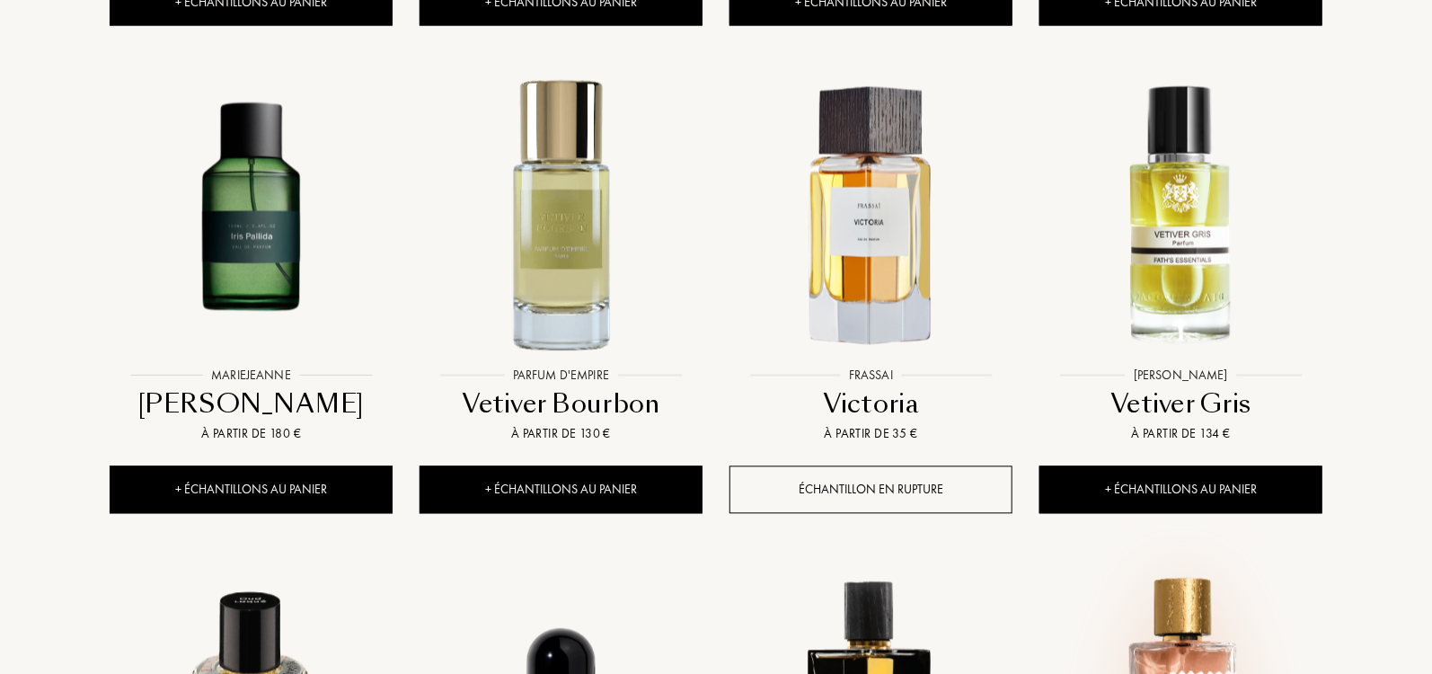
scroll to position [11140, 0]
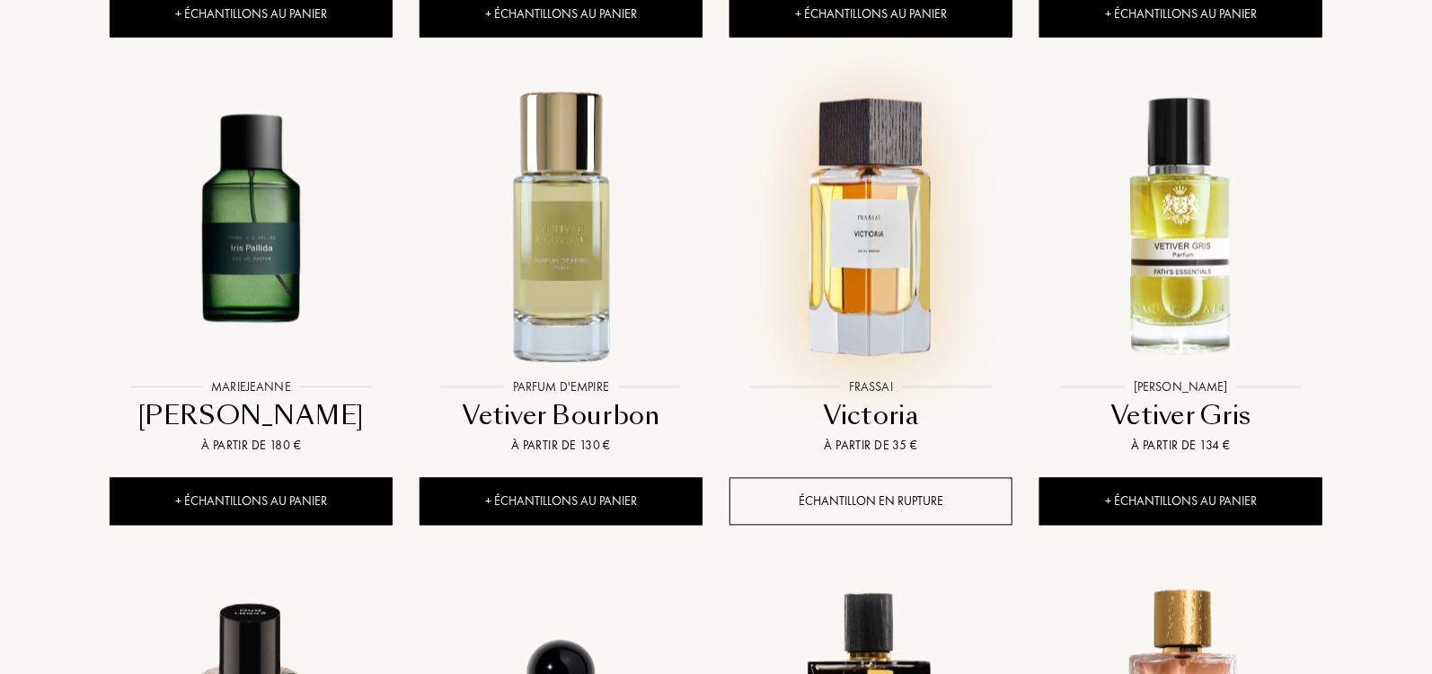
click at [924, 142] on img at bounding box center [870, 228] width 279 height 279
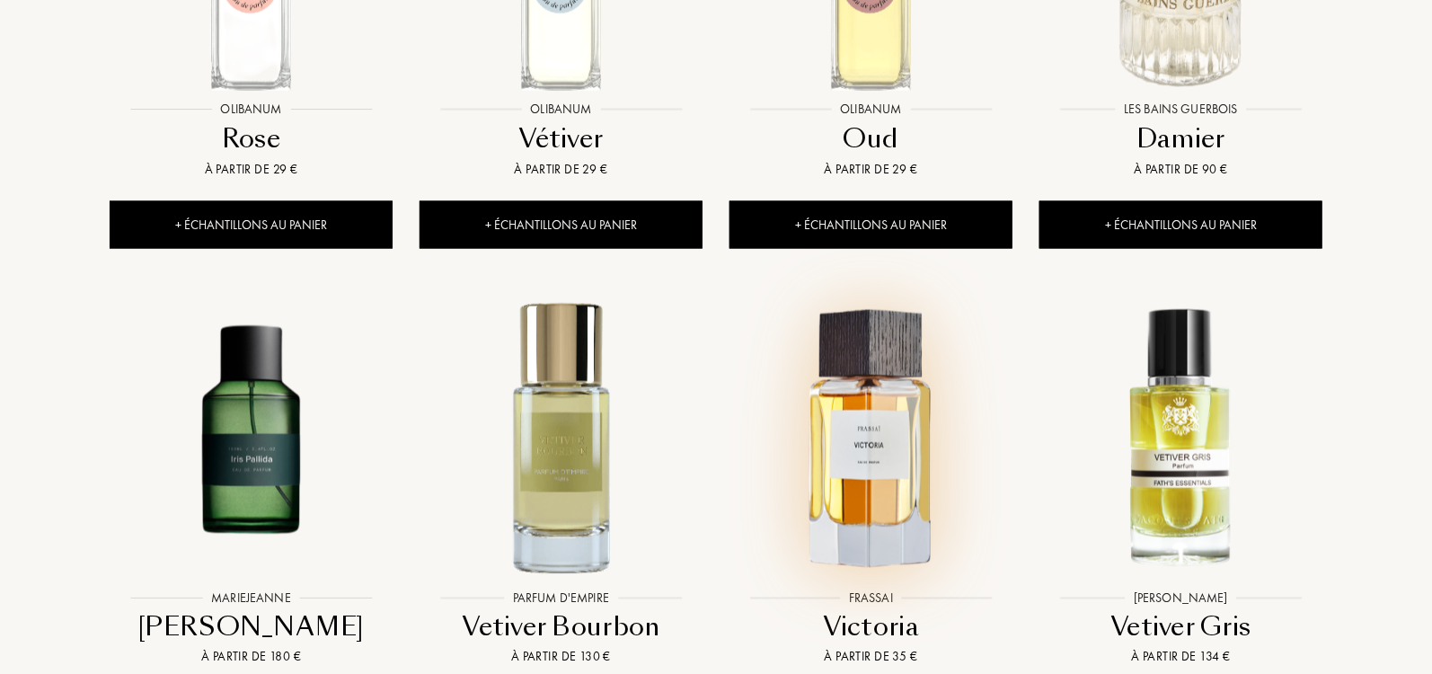
scroll to position [10632, 0]
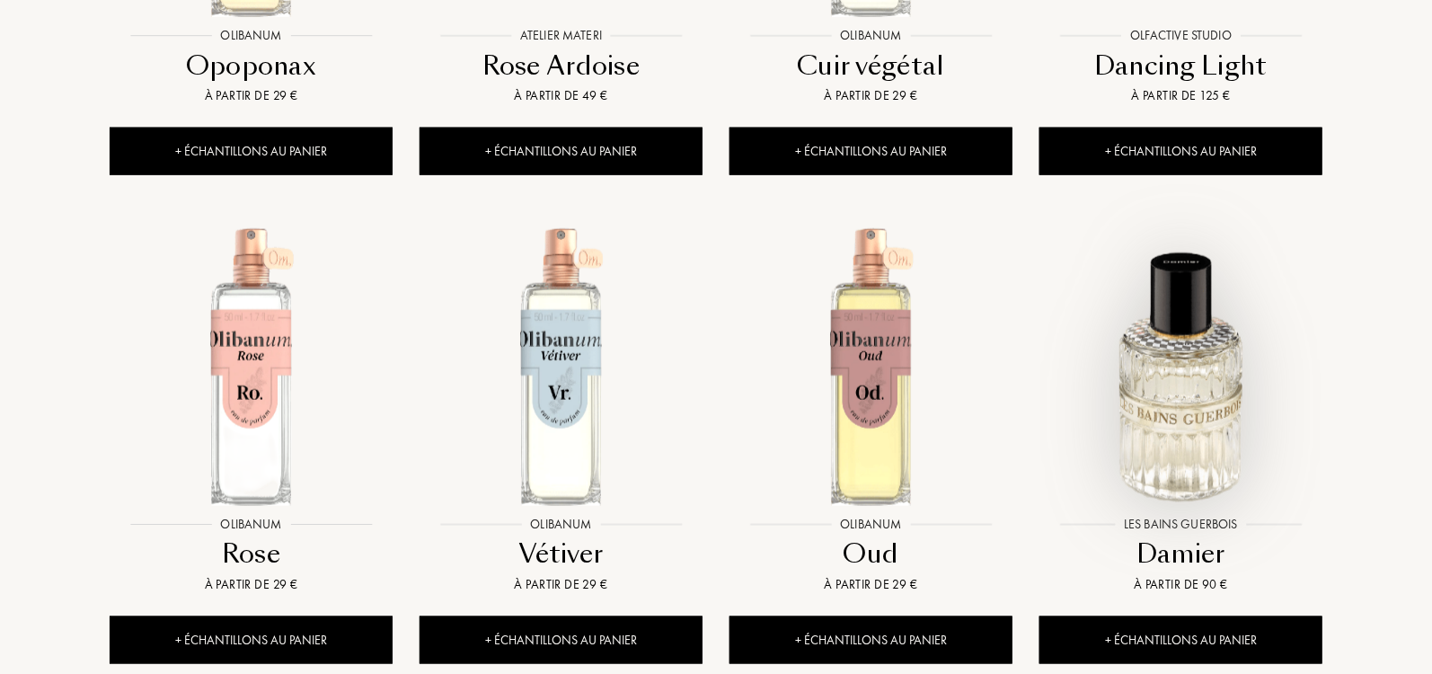
click at [1169, 281] on img at bounding box center [1180, 365] width 279 height 279
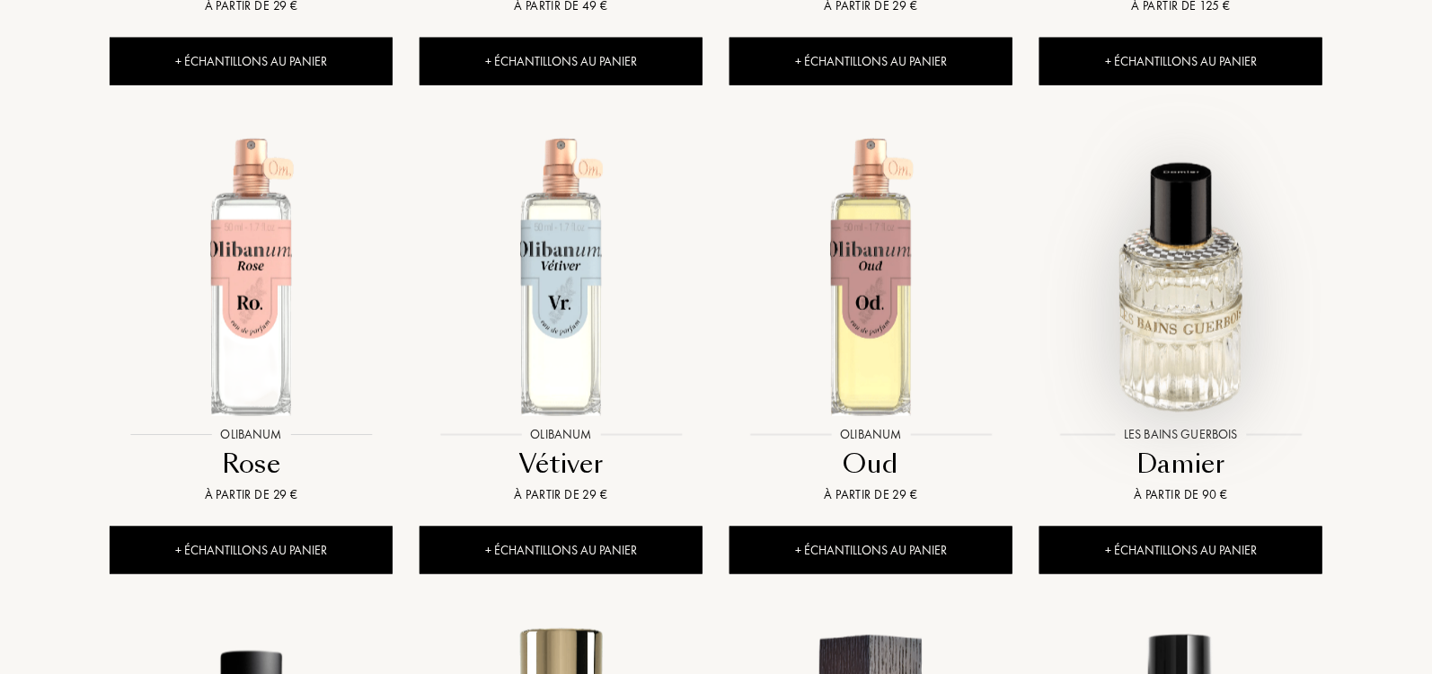
scroll to position [10751, 0]
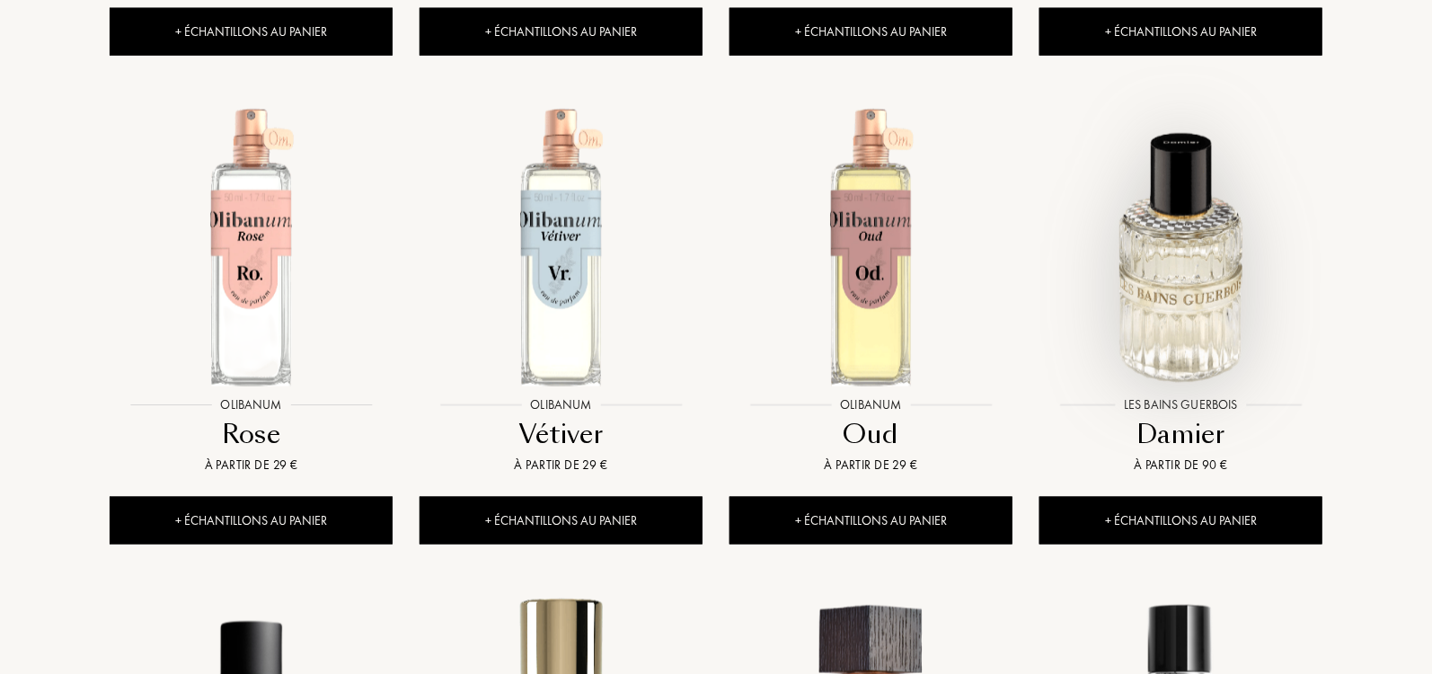
click at [1210, 206] on img at bounding box center [1180, 246] width 279 height 279
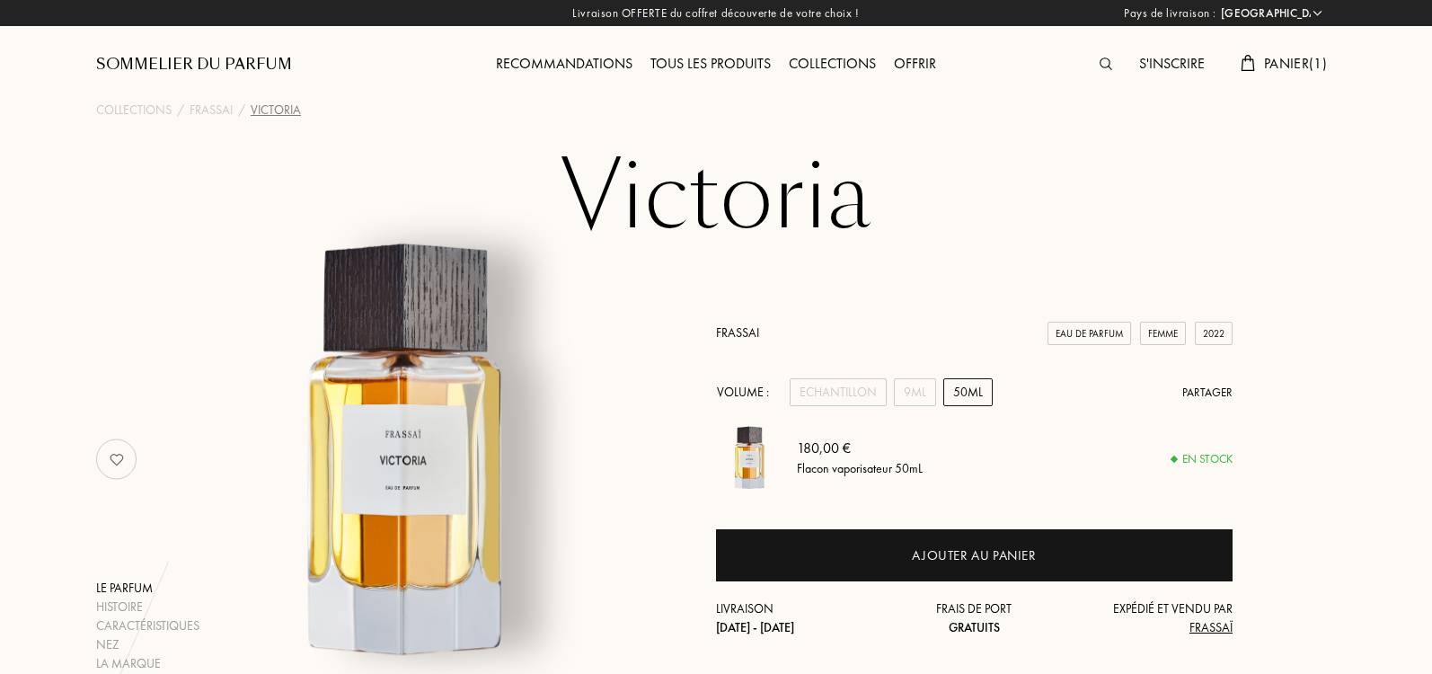
select select "IT"
click at [922, 392] on div "9mL" at bounding box center [915, 392] width 42 height 28
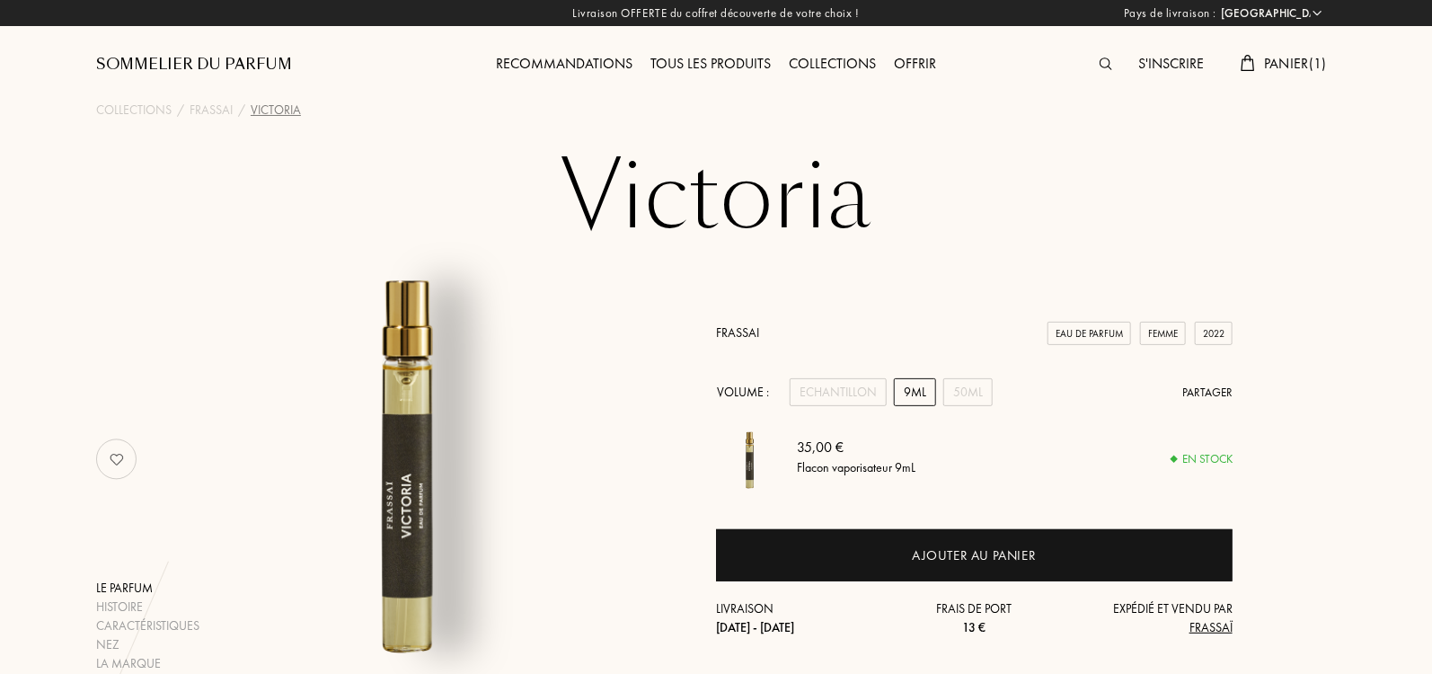
click at [735, 328] on link "Frassai" at bounding box center [737, 332] width 43 height 16
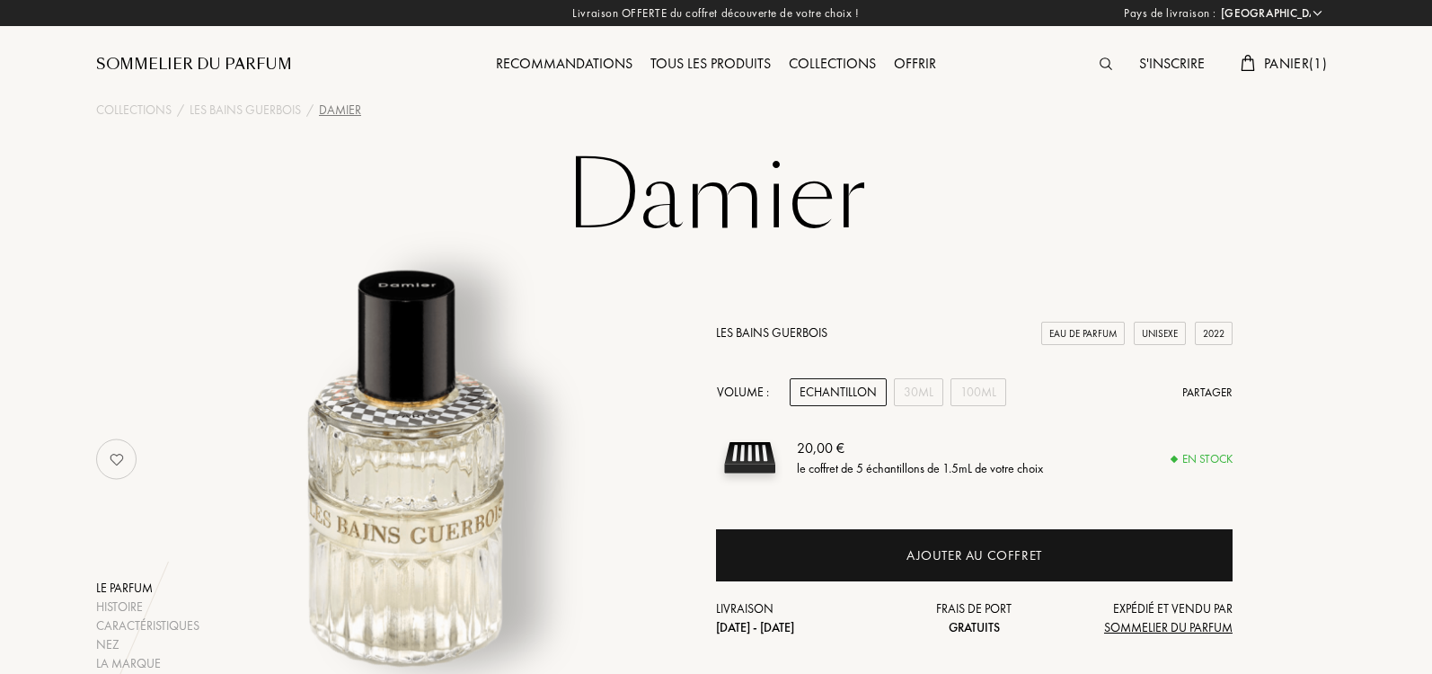
select select "IT"
click at [754, 338] on link "Les Bains Guerbois" at bounding box center [771, 332] width 111 height 16
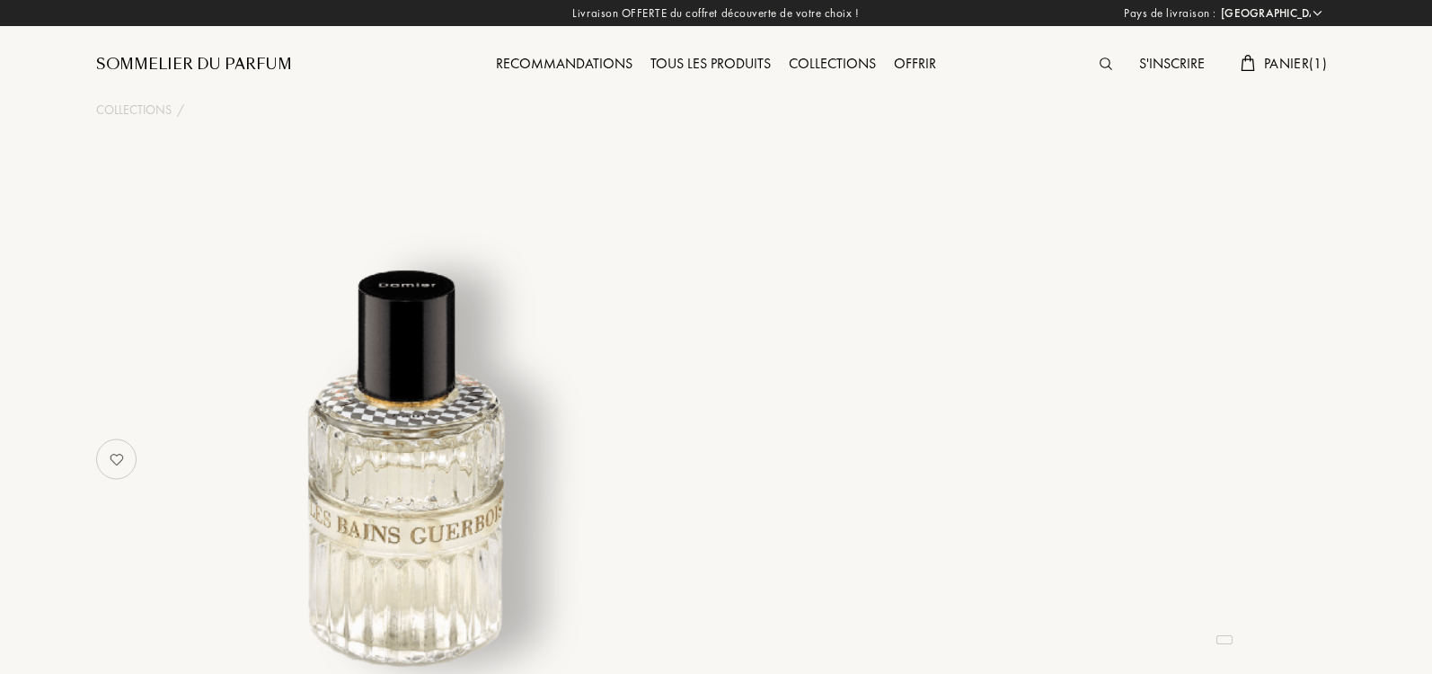
select select "IT"
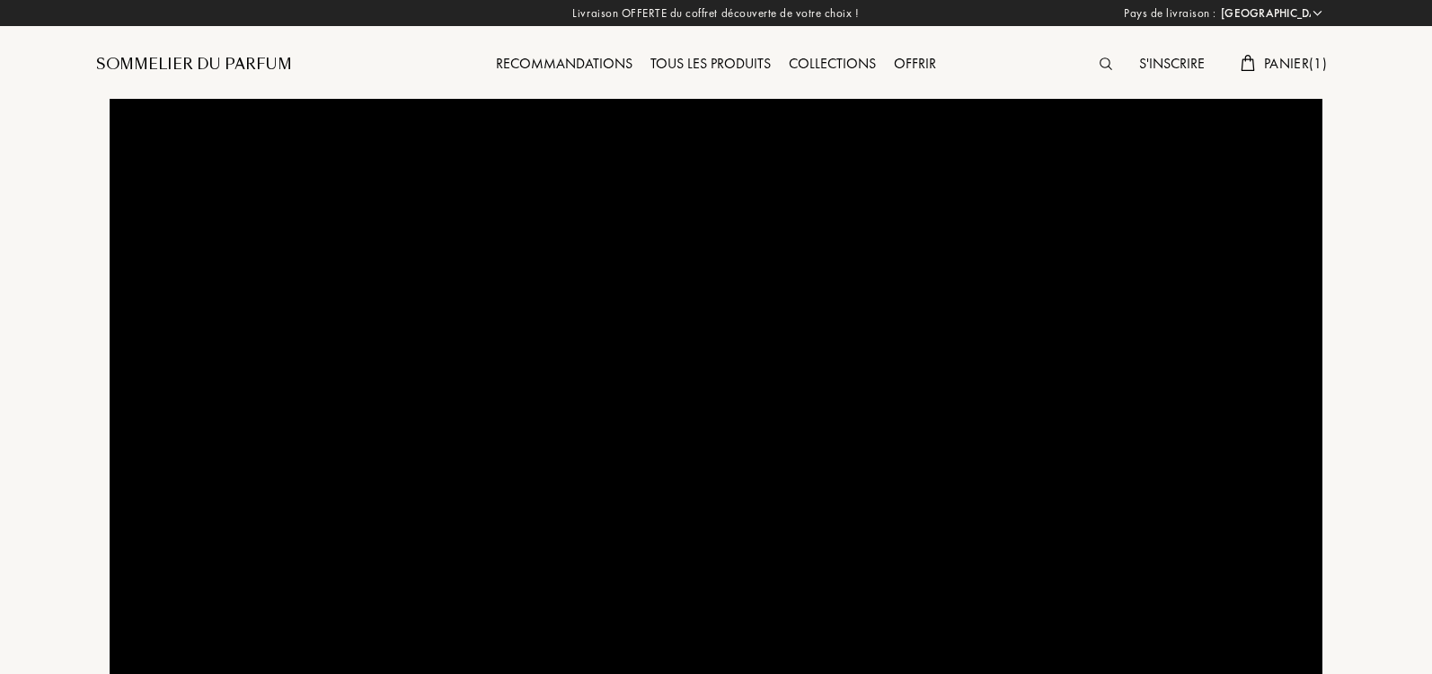
select select "IT"
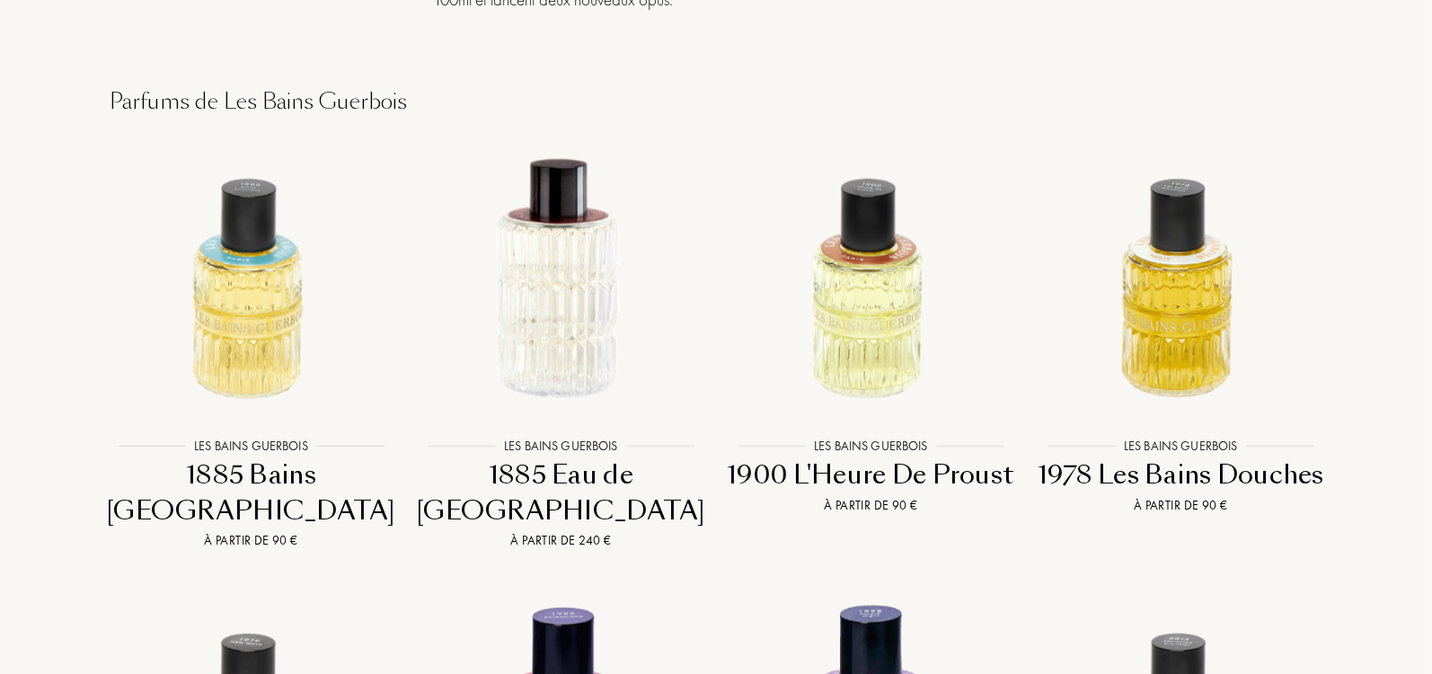
scroll to position [1532, 0]
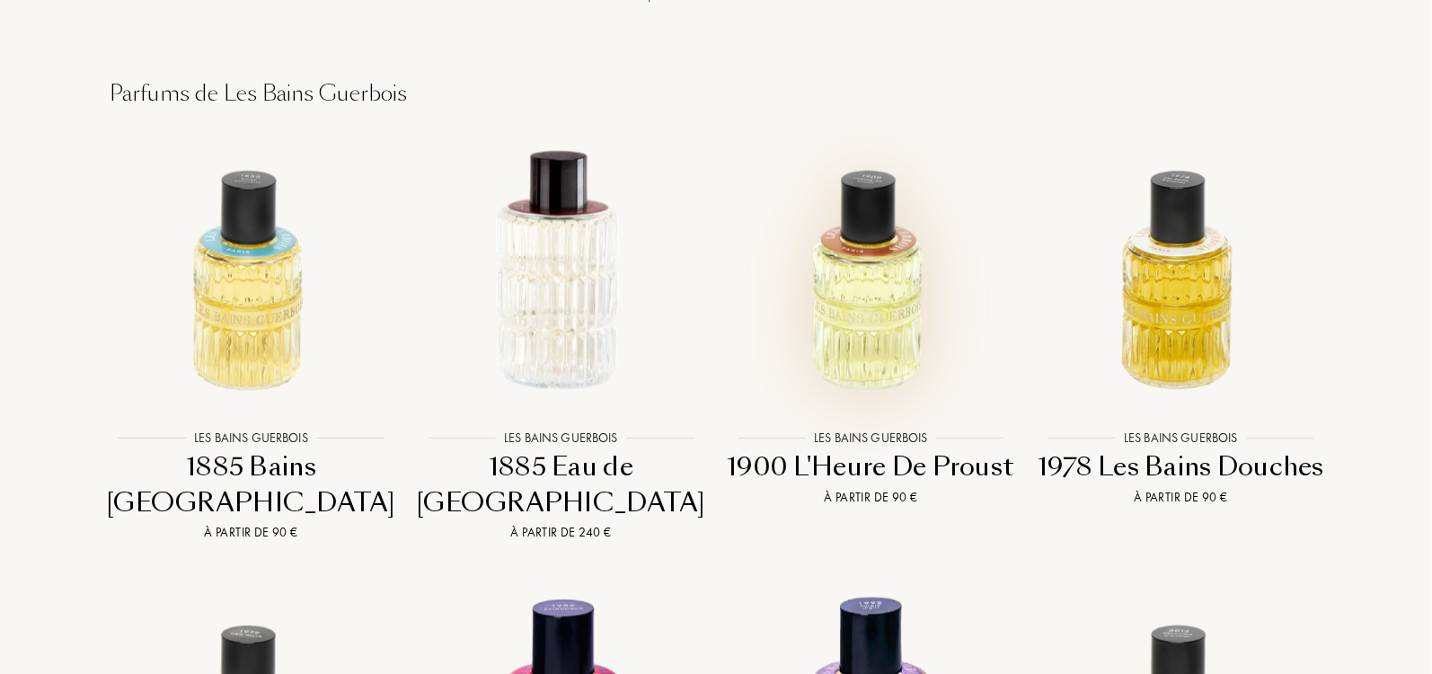
click at [890, 260] on img at bounding box center [870, 269] width 279 height 279
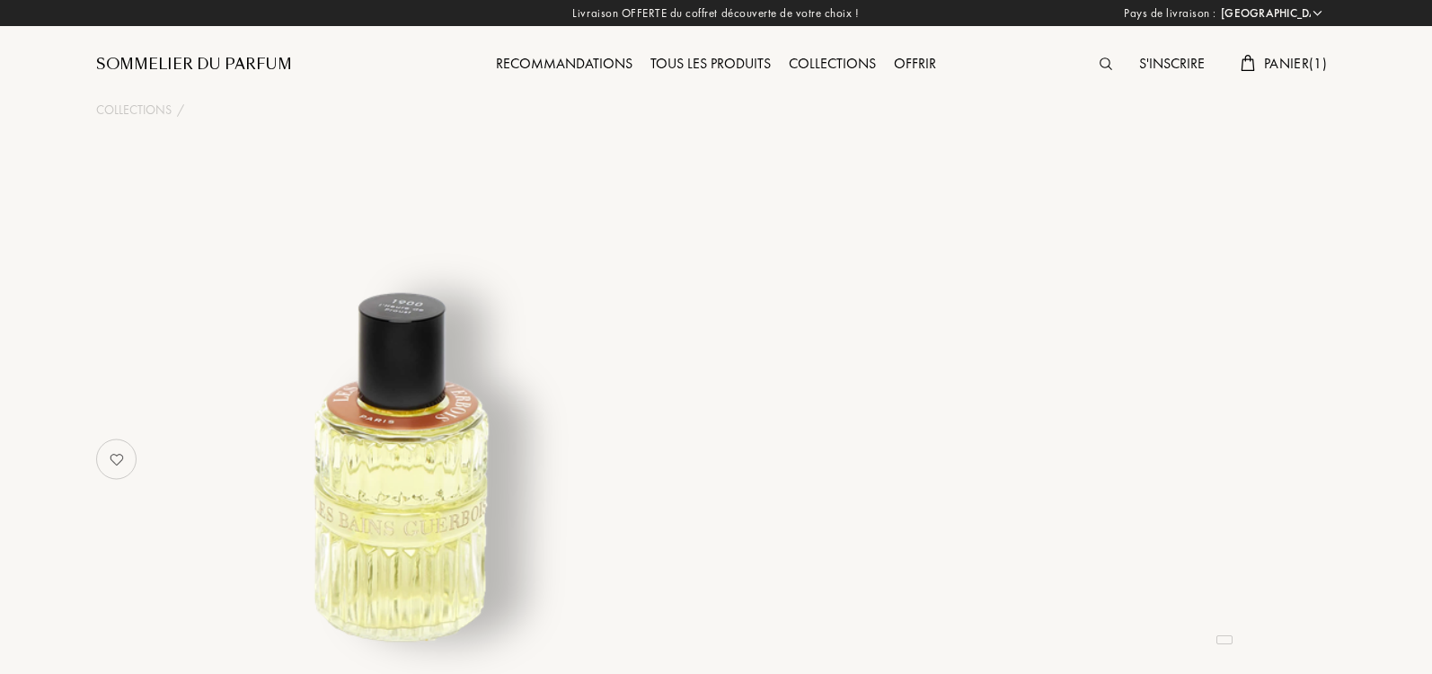
select select "IT"
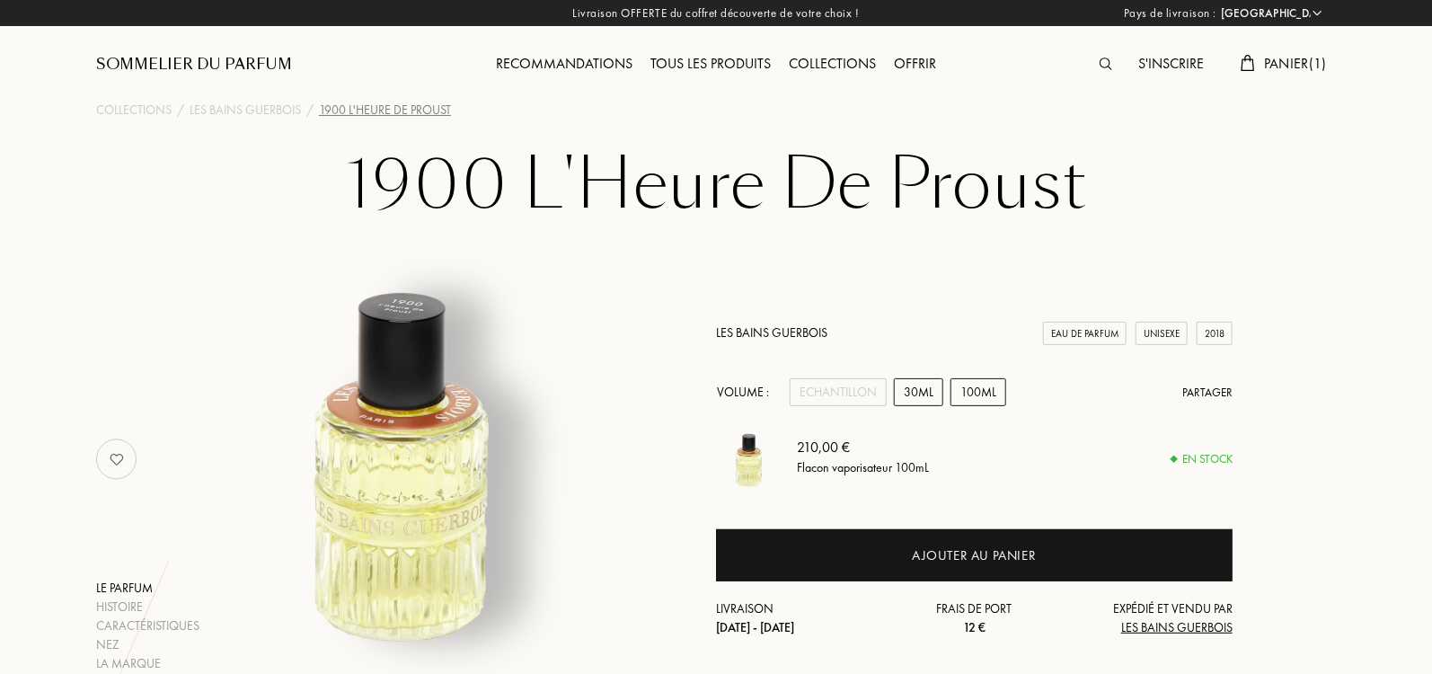
click at [932, 397] on div "30mL" at bounding box center [918, 392] width 49 height 28
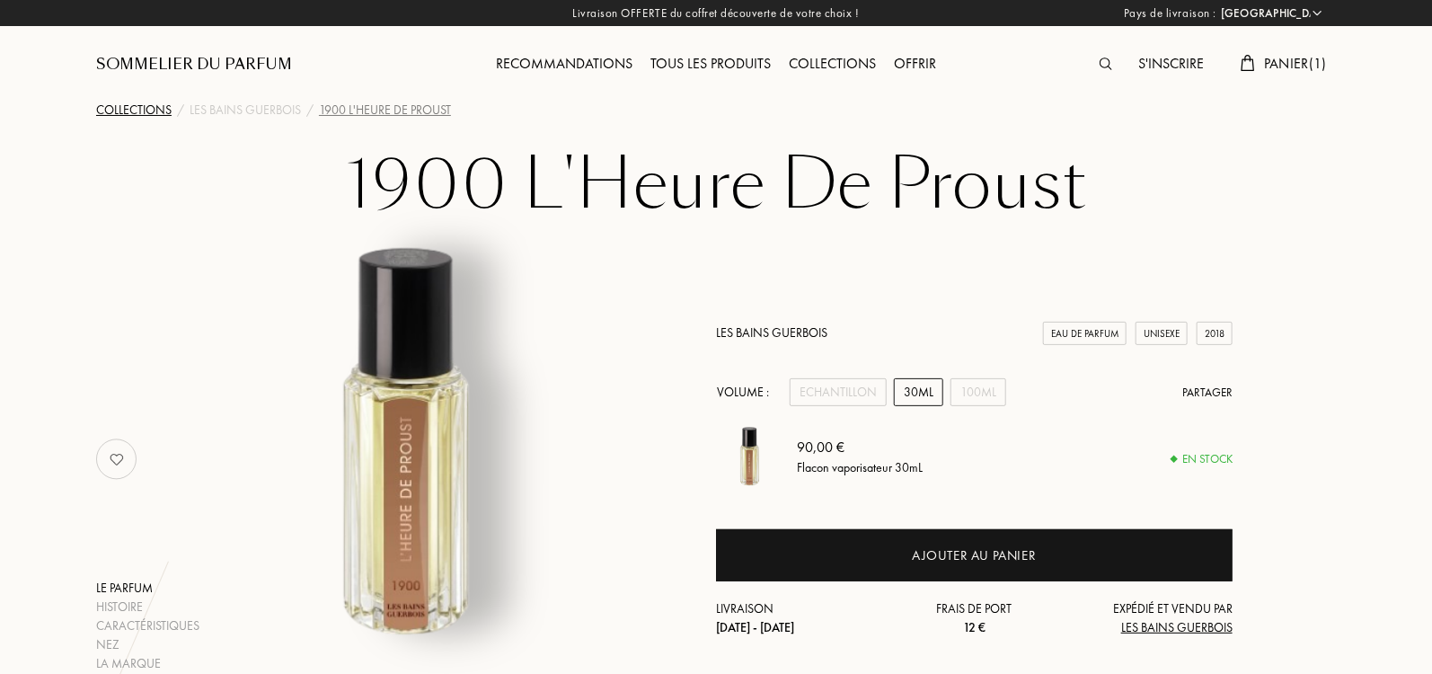
click at [148, 106] on div "Collections" at bounding box center [133, 110] width 75 height 19
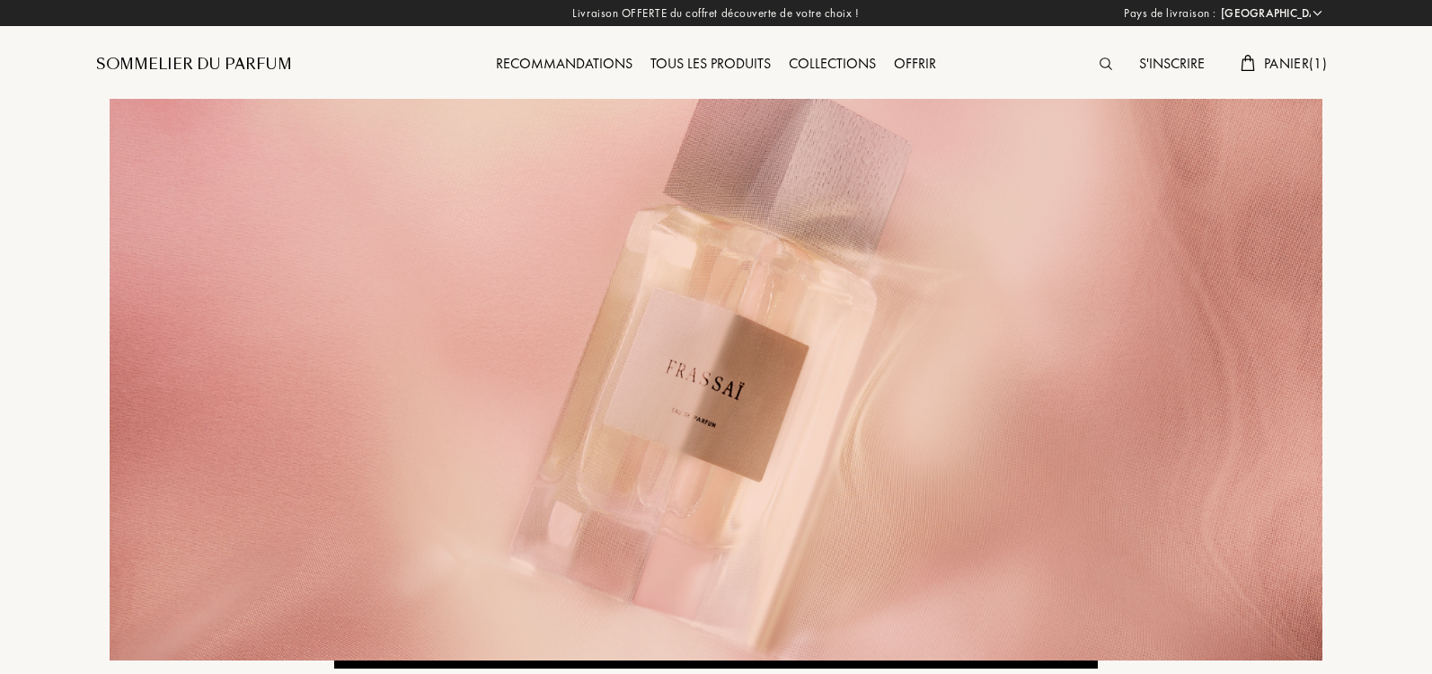
select select "IT"
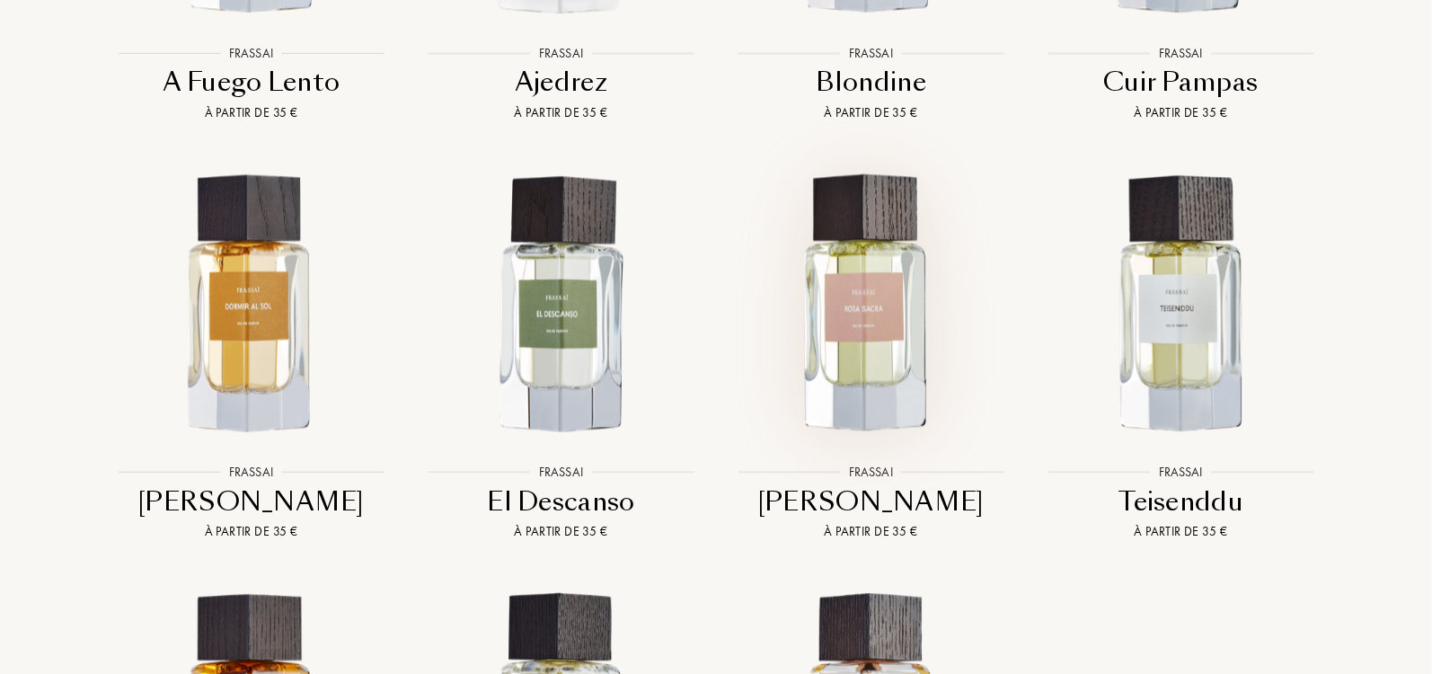
scroll to position [1943, 0]
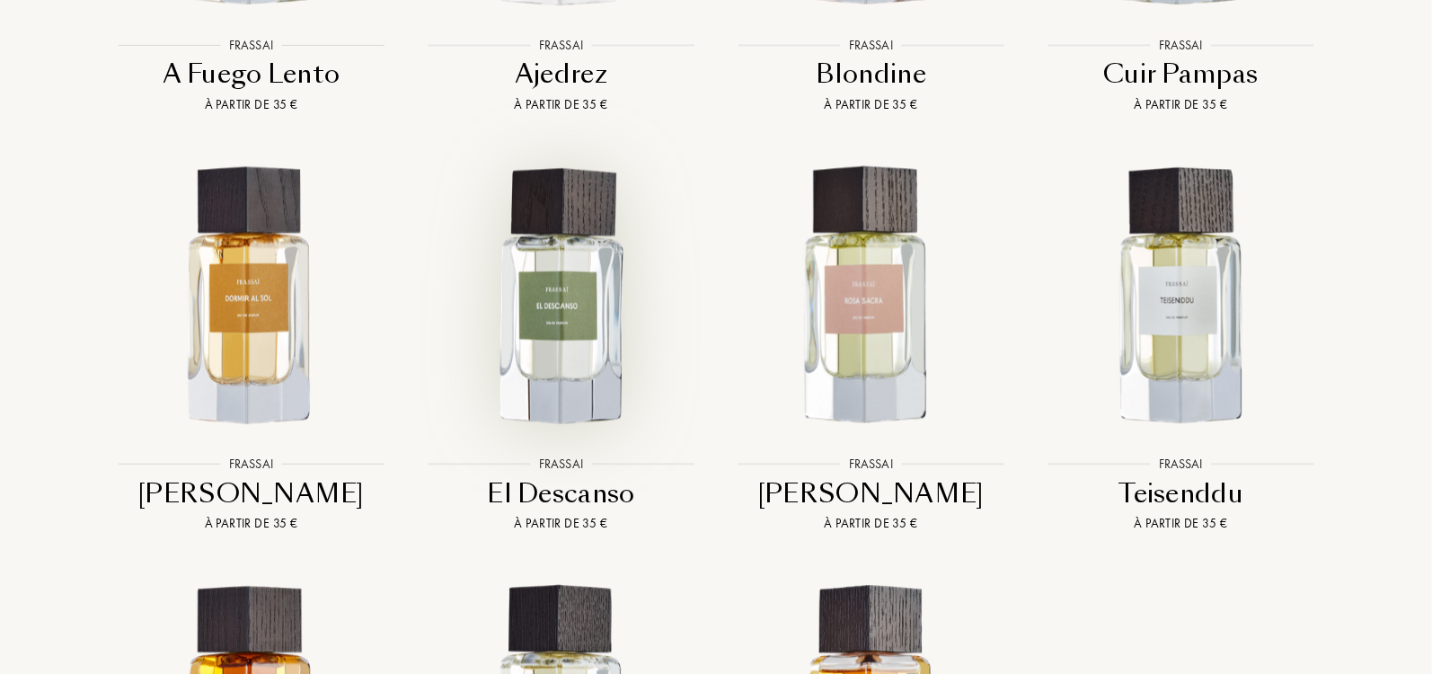
click at [595, 313] on img at bounding box center [560, 295] width 279 height 279
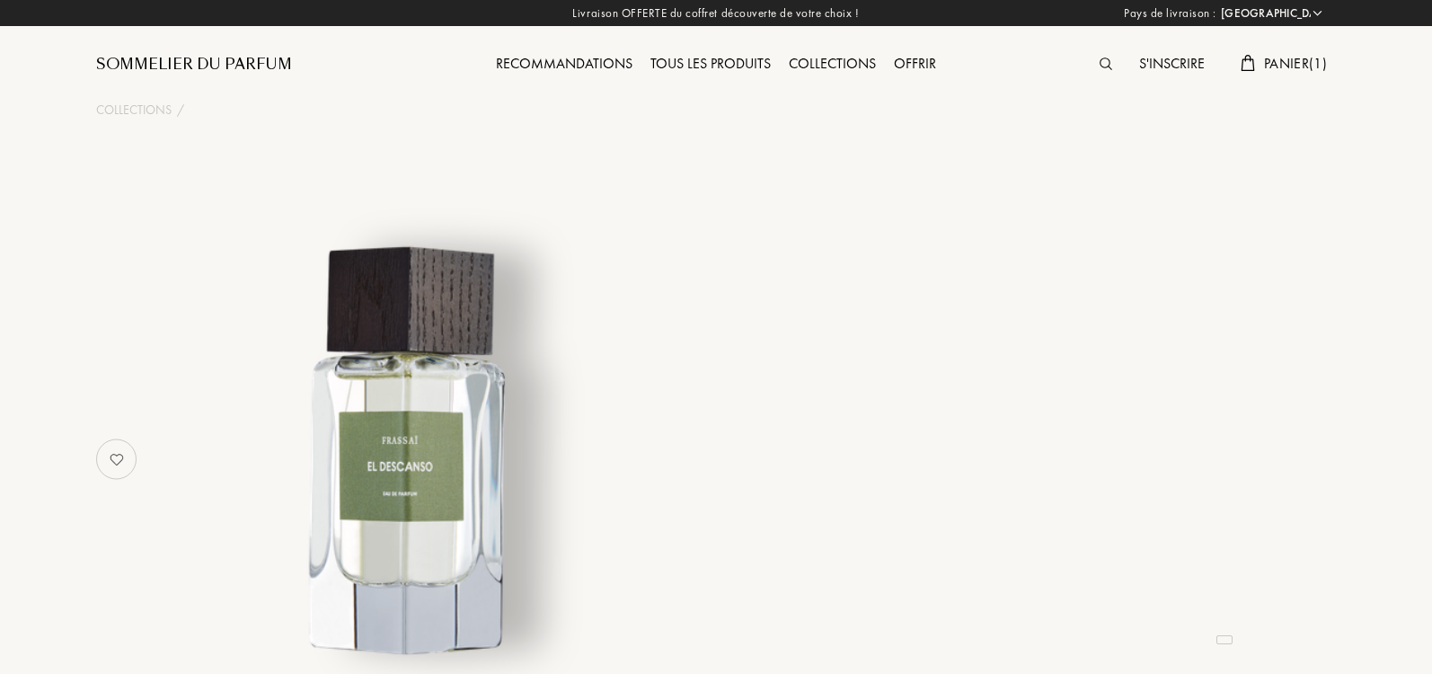
select select "IT"
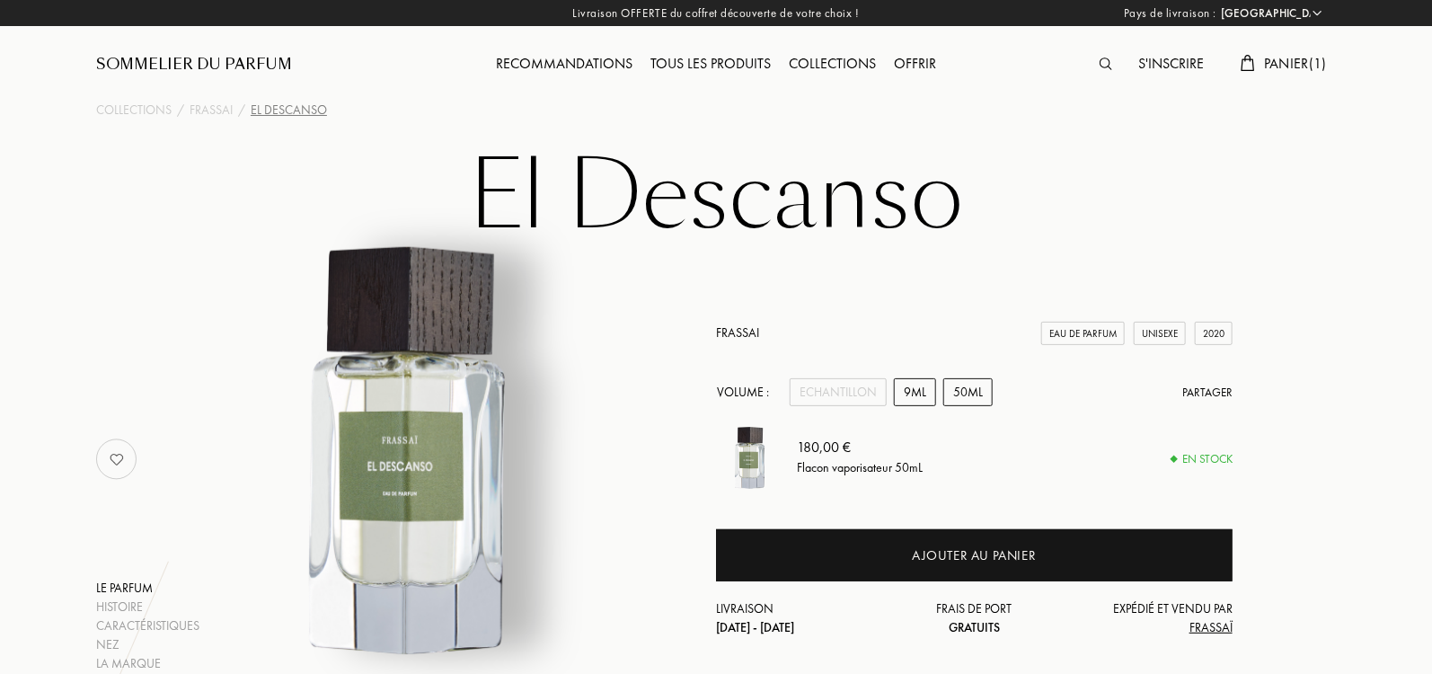
click at [914, 391] on div "9mL" at bounding box center [915, 392] width 42 height 28
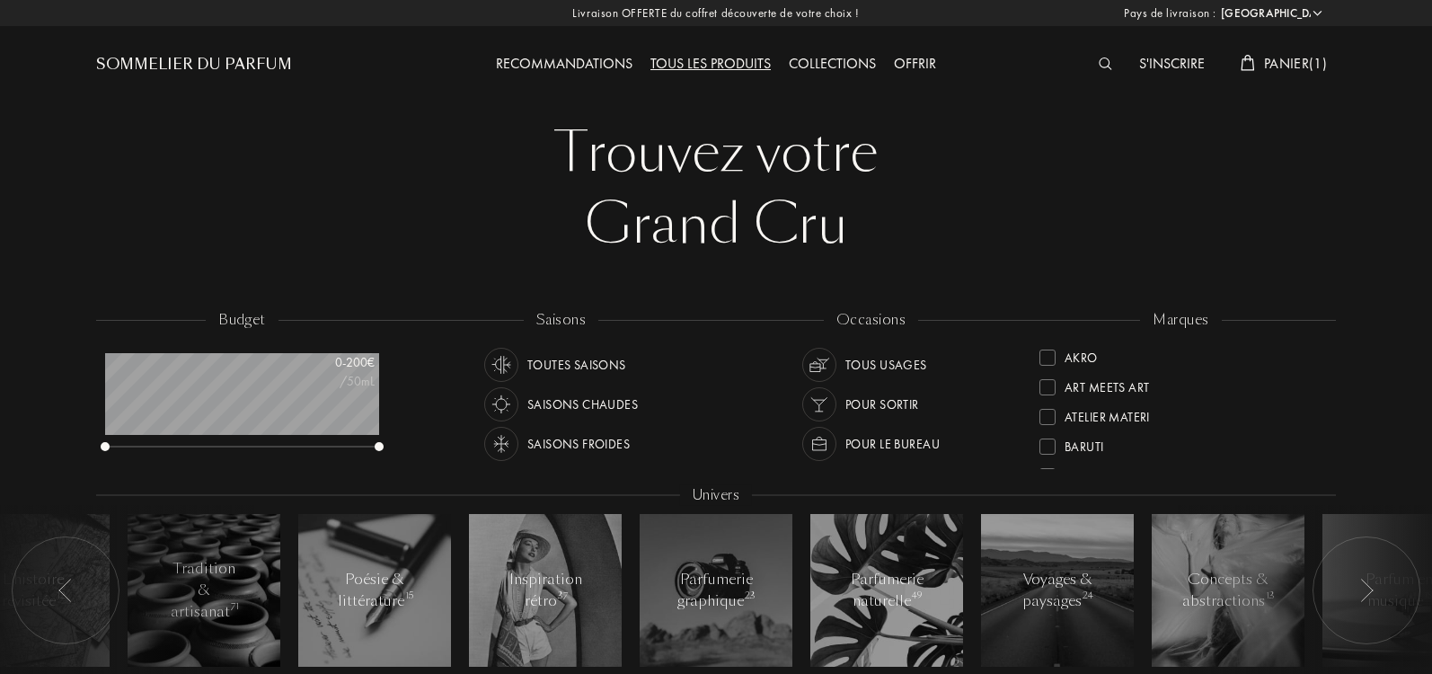
select select "IT"
click at [1108, 59] on div at bounding box center [1109, 64] width 40 height 23
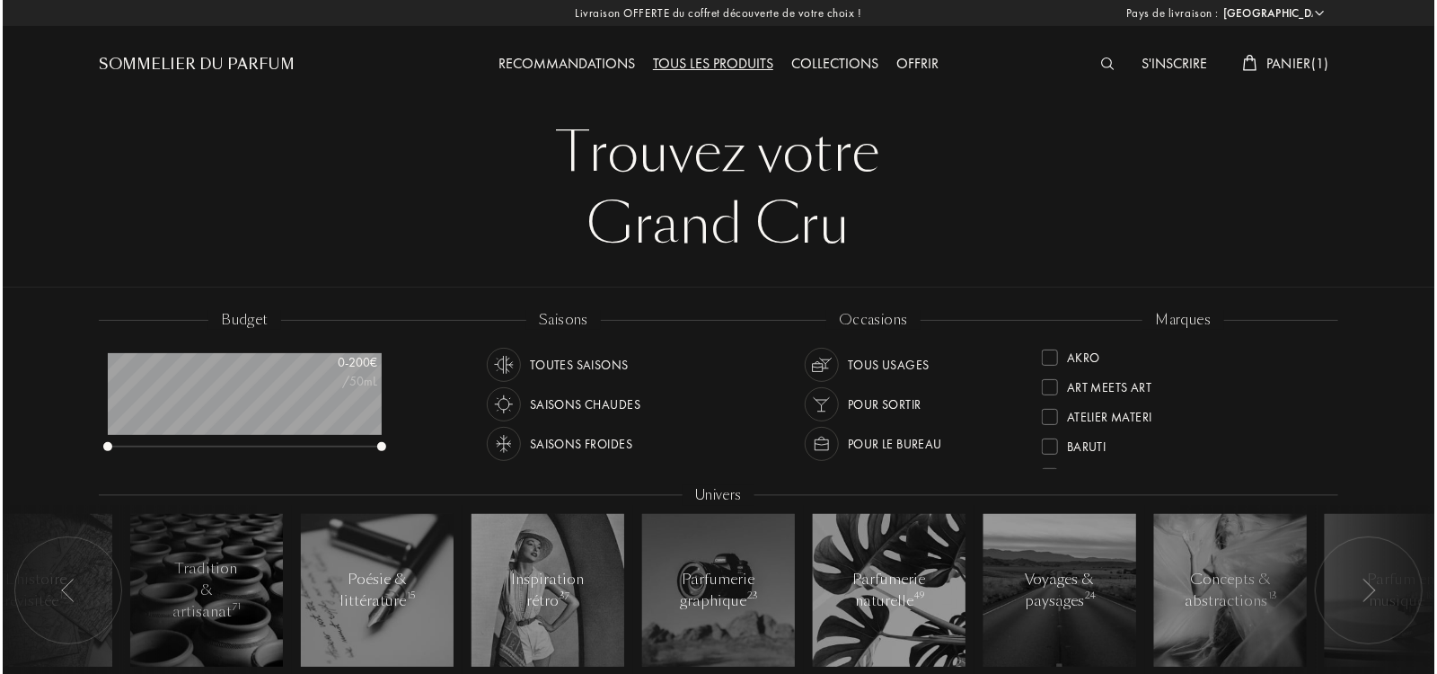
scroll to position [1, 0]
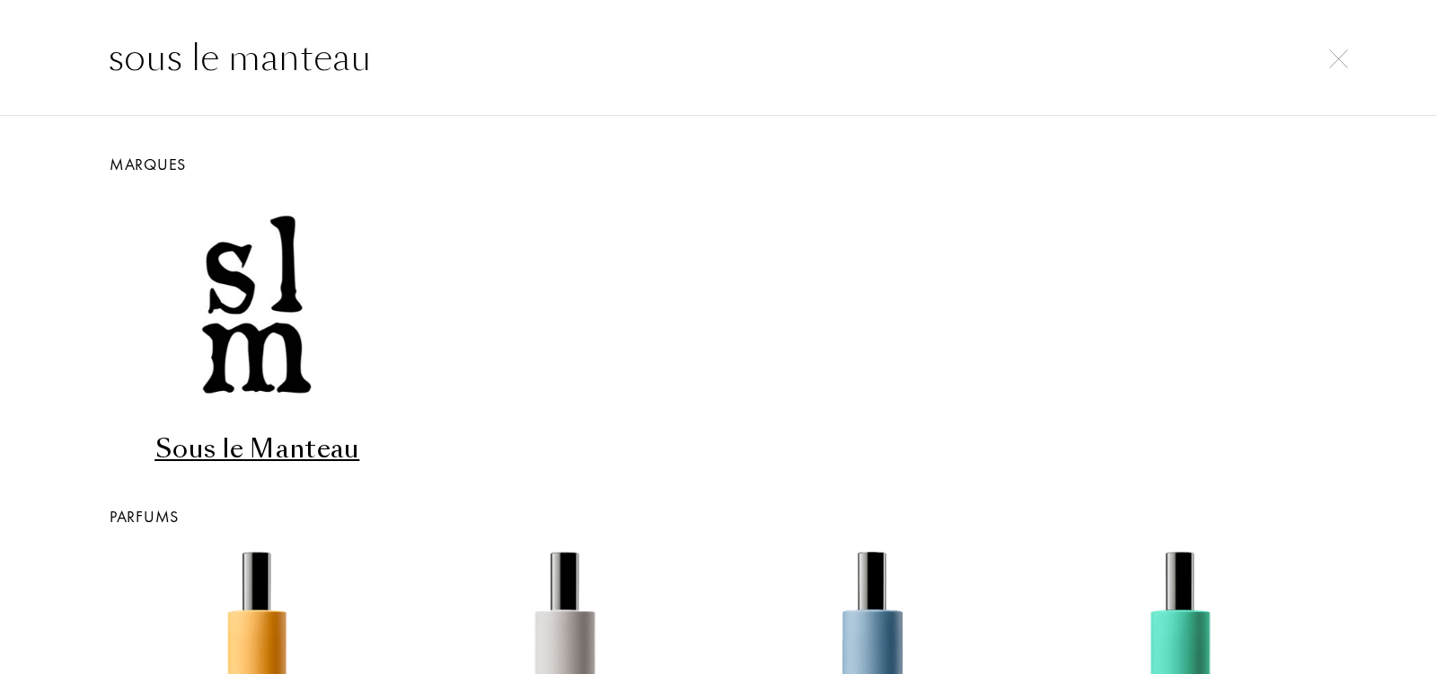
type input "sous le manteau"
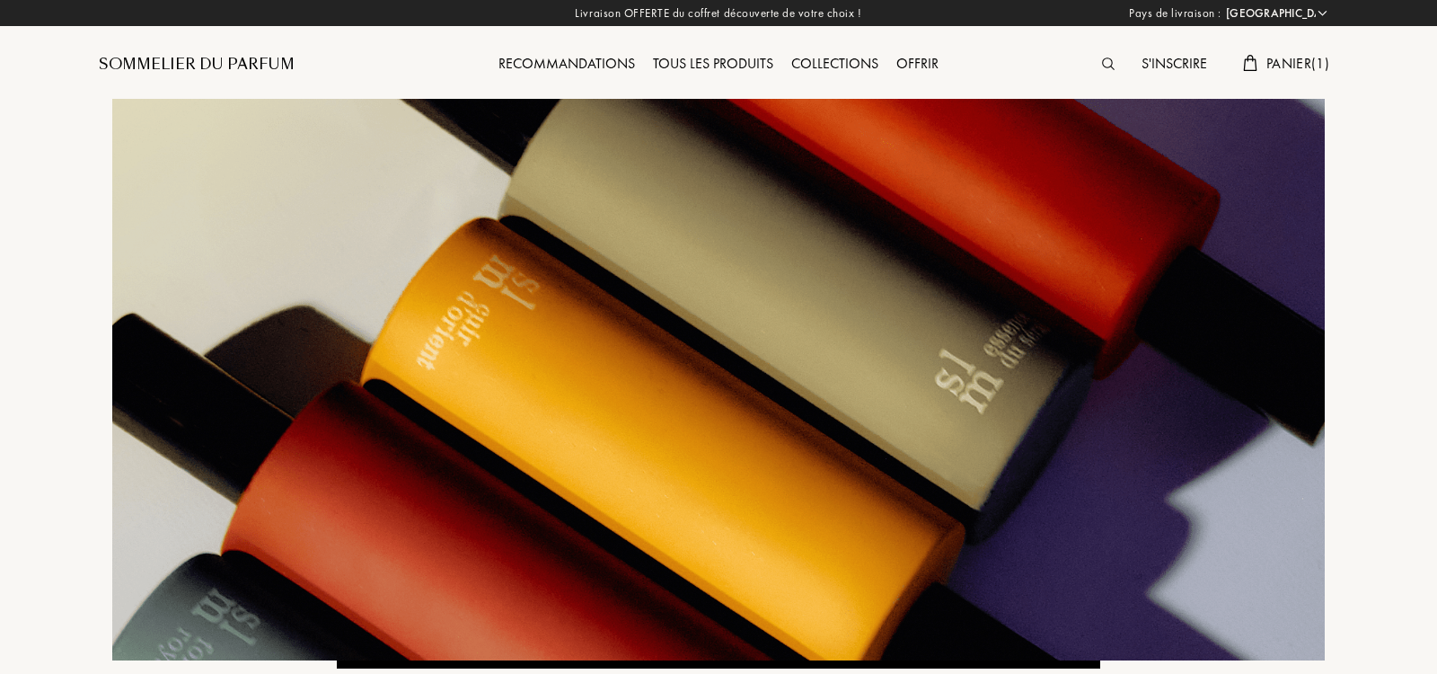
select select "IT"
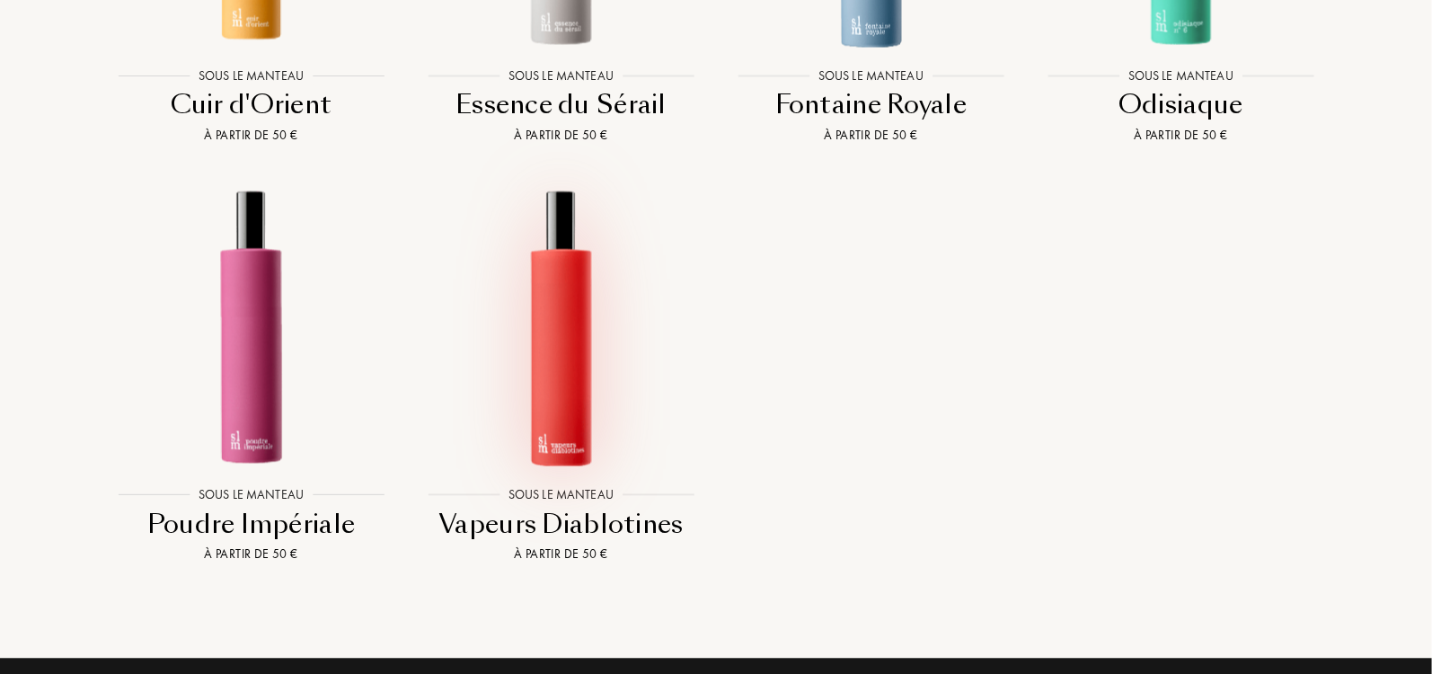
scroll to position [1705, 0]
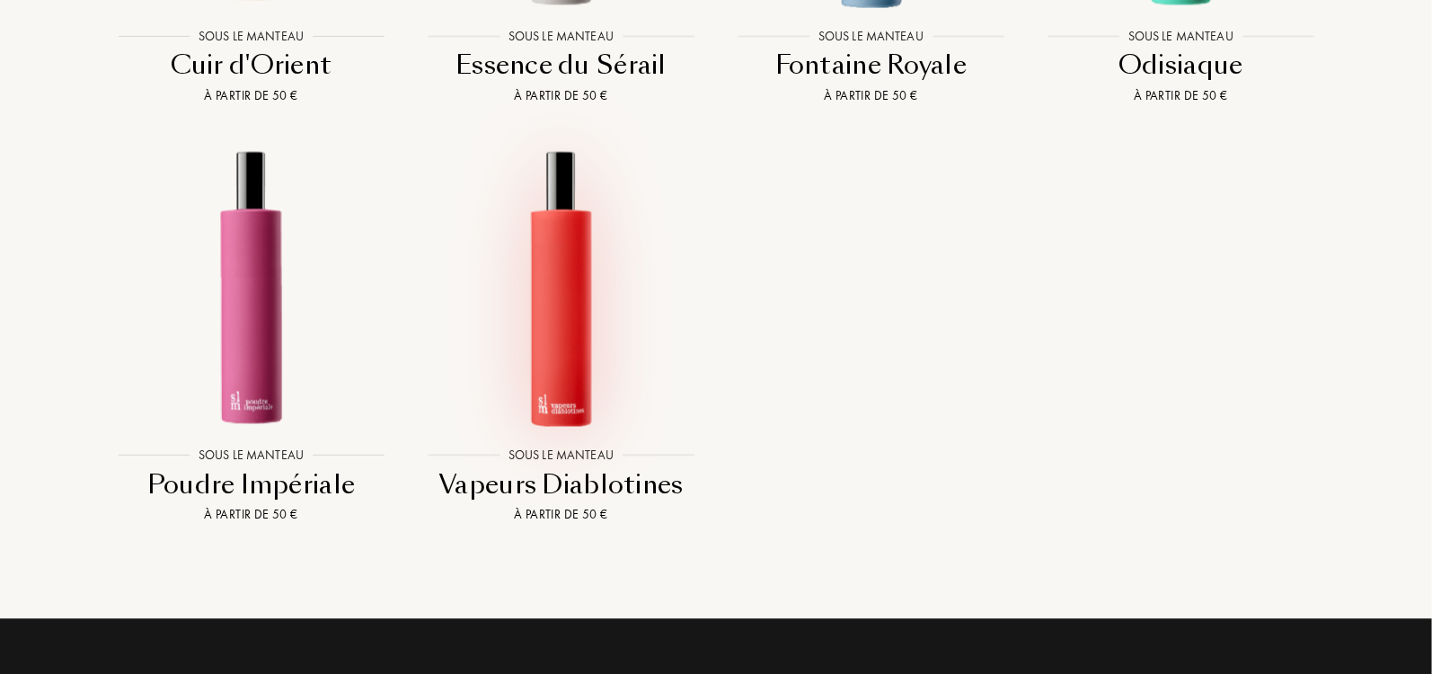
click at [546, 370] on img at bounding box center [560, 286] width 279 height 279
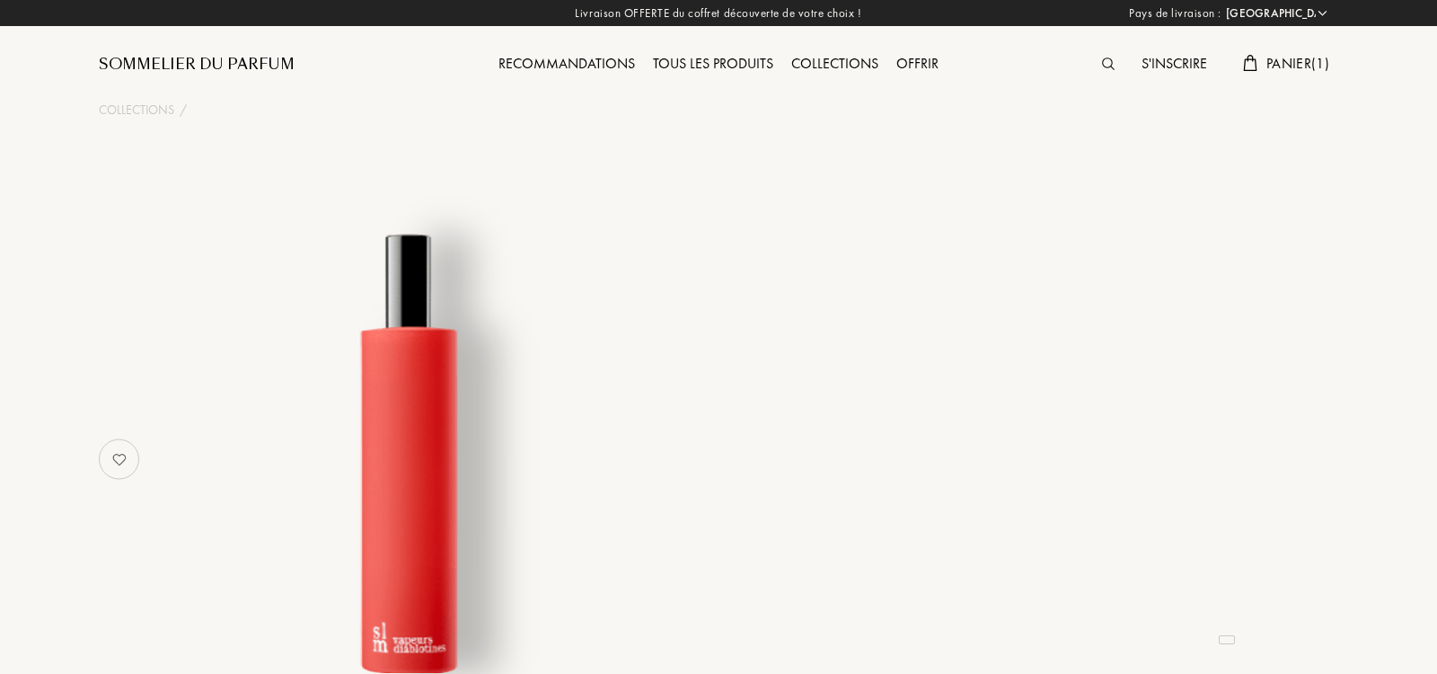
select select "IT"
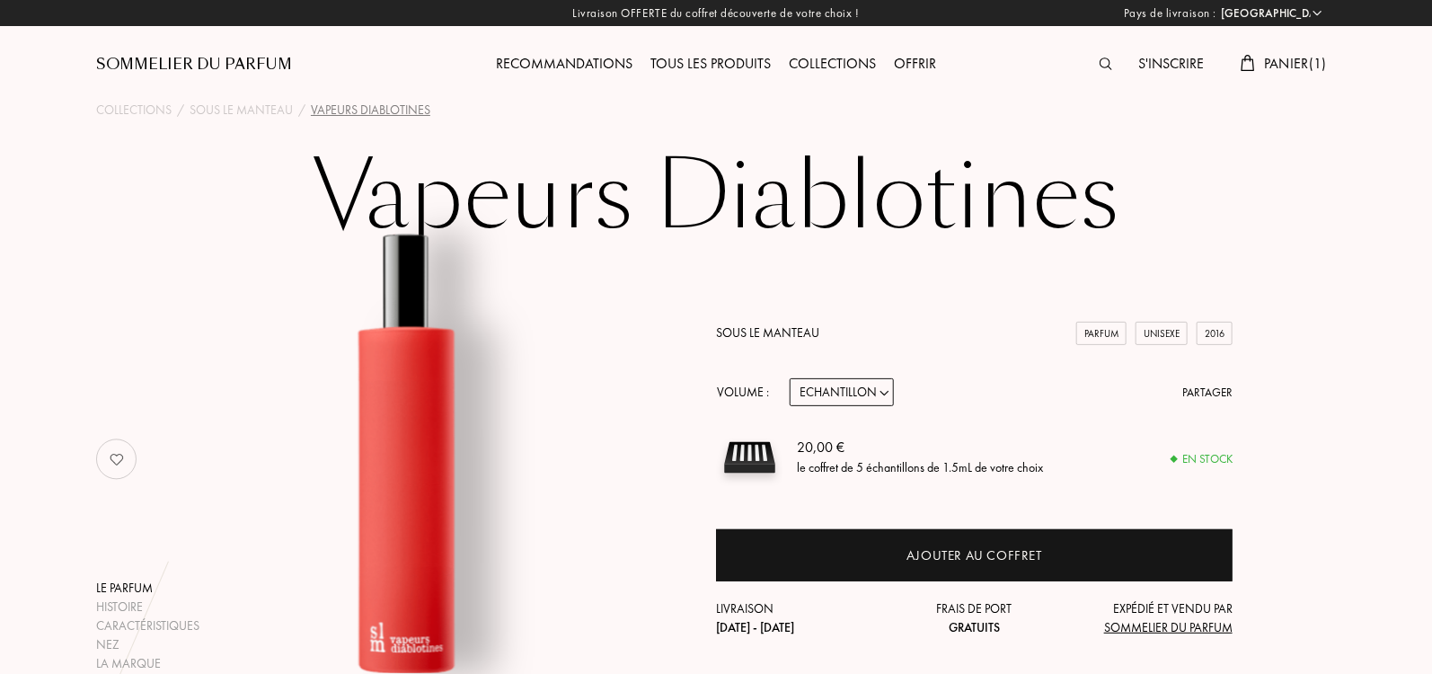
click at [865, 392] on select "Echantillon 14mL 50mL 100mL" at bounding box center [841, 392] width 104 height 28
select select "1"
click at [789, 378] on select "Echantillon 14mL 50mL 100mL" at bounding box center [841, 392] width 104 height 28
select select "1"
click at [856, 386] on select "Echantillon 14mL 50mL 100mL" at bounding box center [841, 392] width 104 height 28
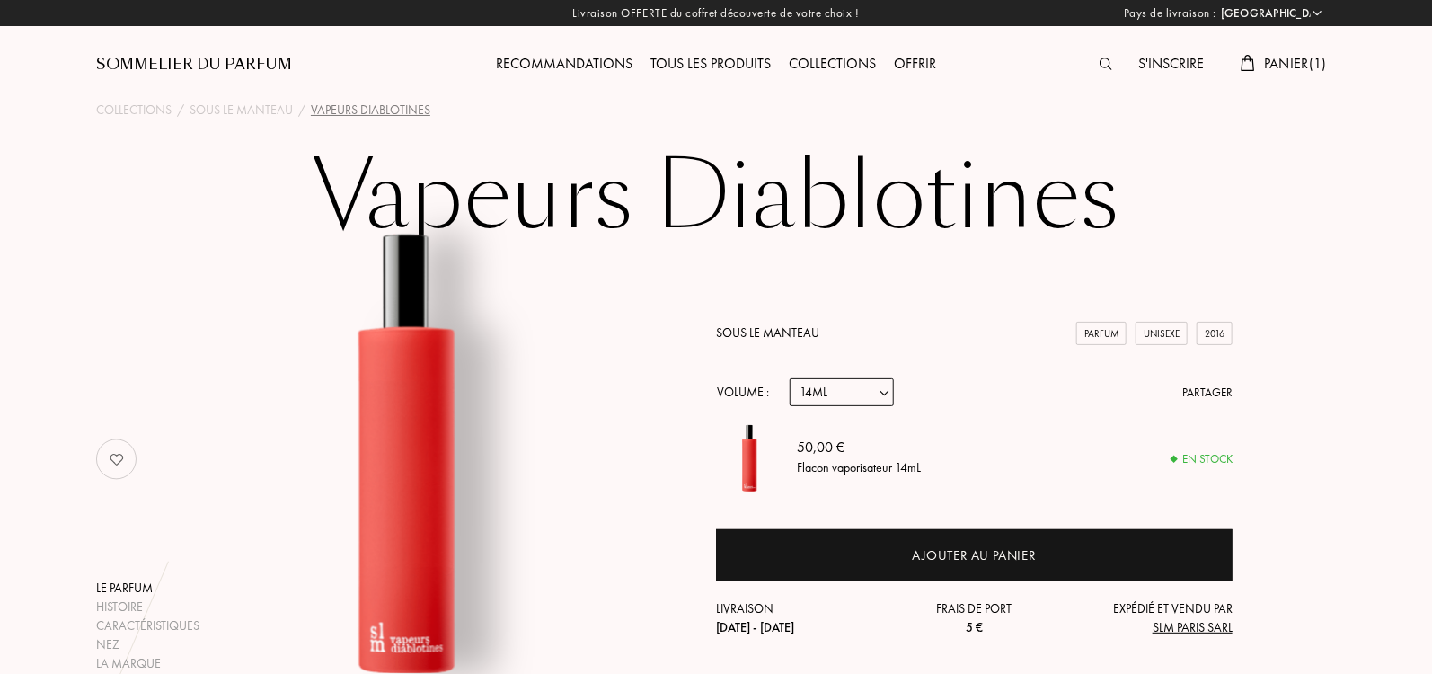
select select "2"
click at [789, 378] on select "Echantillon 14mL 50mL 100mL" at bounding box center [841, 392] width 104 height 28
select select "2"
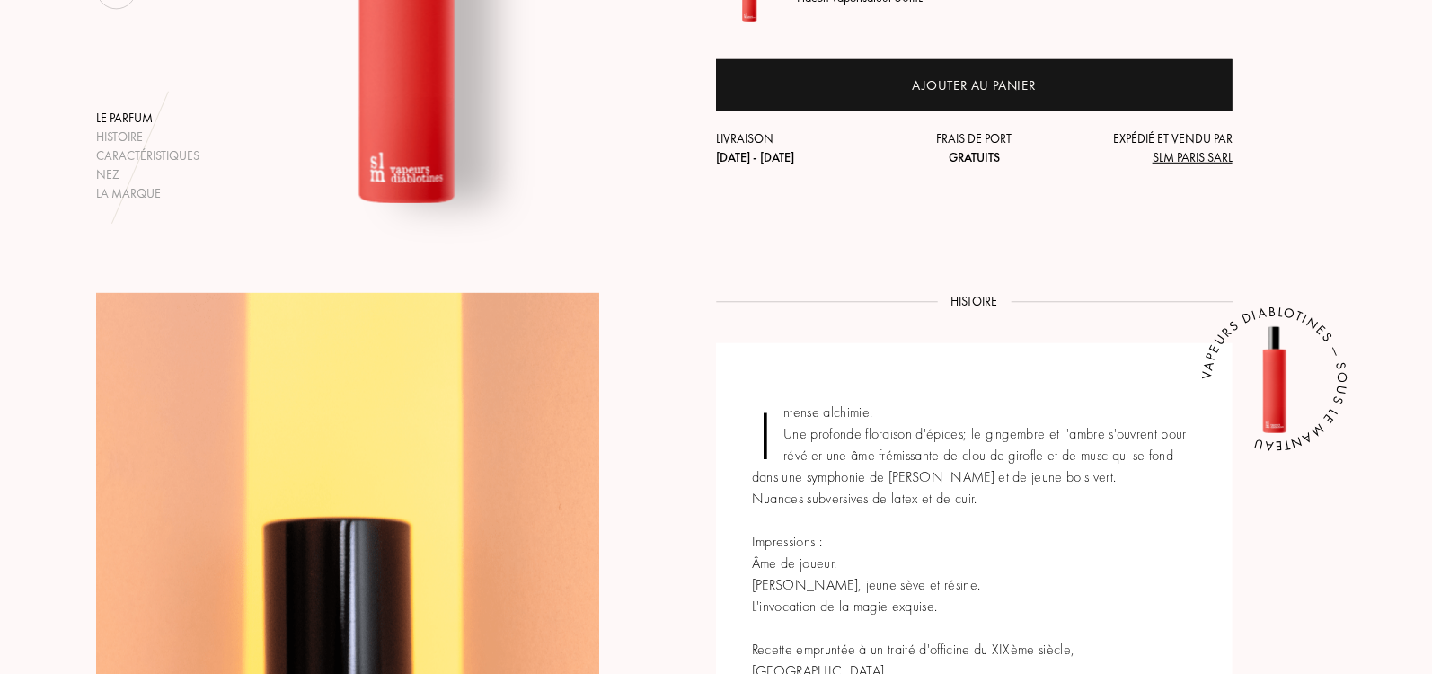
scroll to position [186, 0]
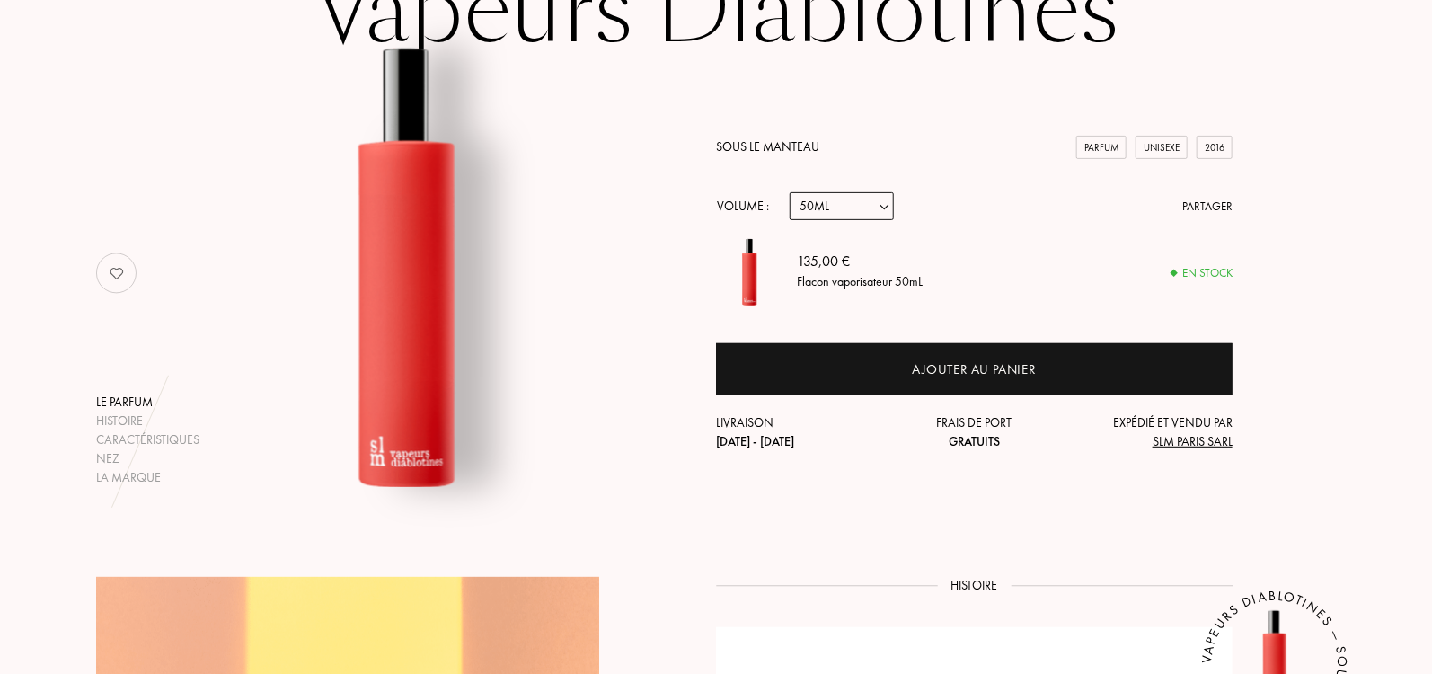
click at [867, 207] on select "Echantillon 14mL 50mL 100mL" at bounding box center [841, 206] width 104 height 28
click at [789, 192] on select "Echantillon 14mL 50mL 100mL" at bounding box center [841, 206] width 104 height 28
click at [862, 204] on select "Echantillon 14mL 50mL 100mL" at bounding box center [841, 206] width 104 height 28
select select "1"
click at [789, 192] on select "Echantillon 14mL 50mL 100mL" at bounding box center [841, 206] width 104 height 28
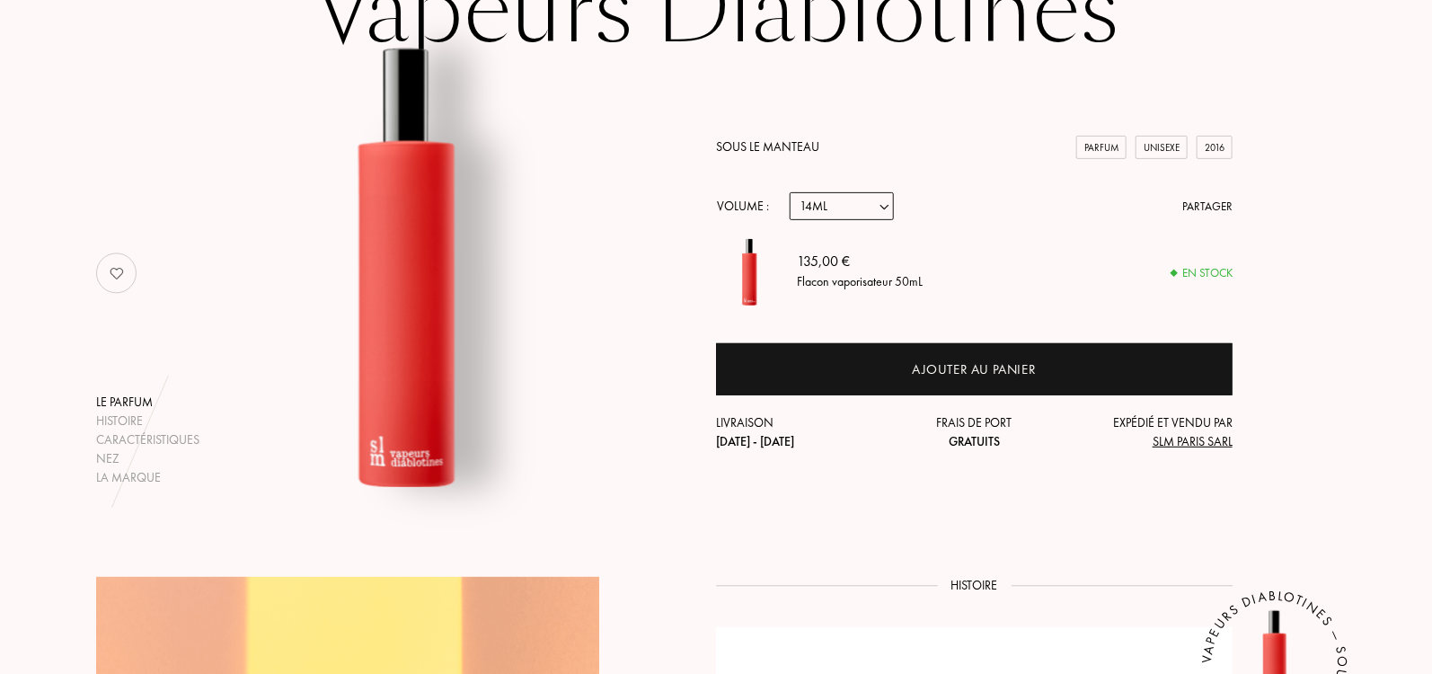
select select "1"
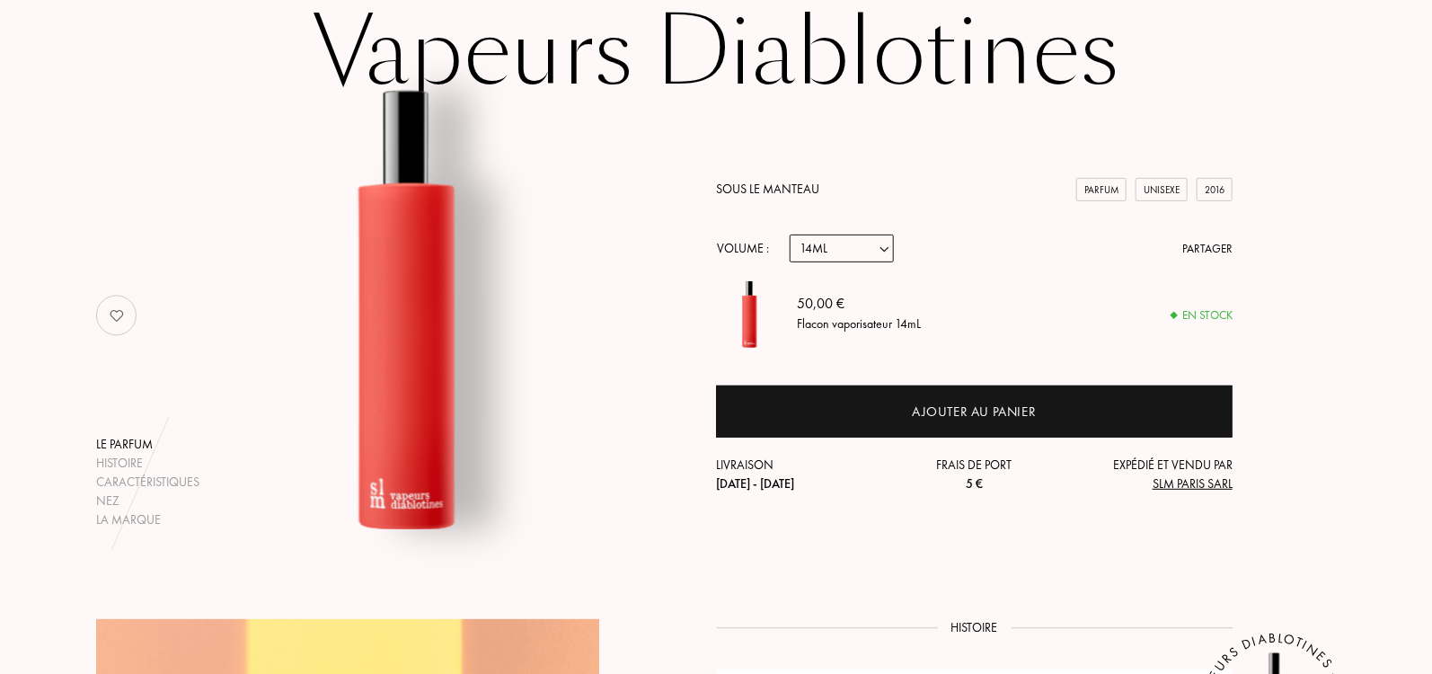
scroll to position [141, 0]
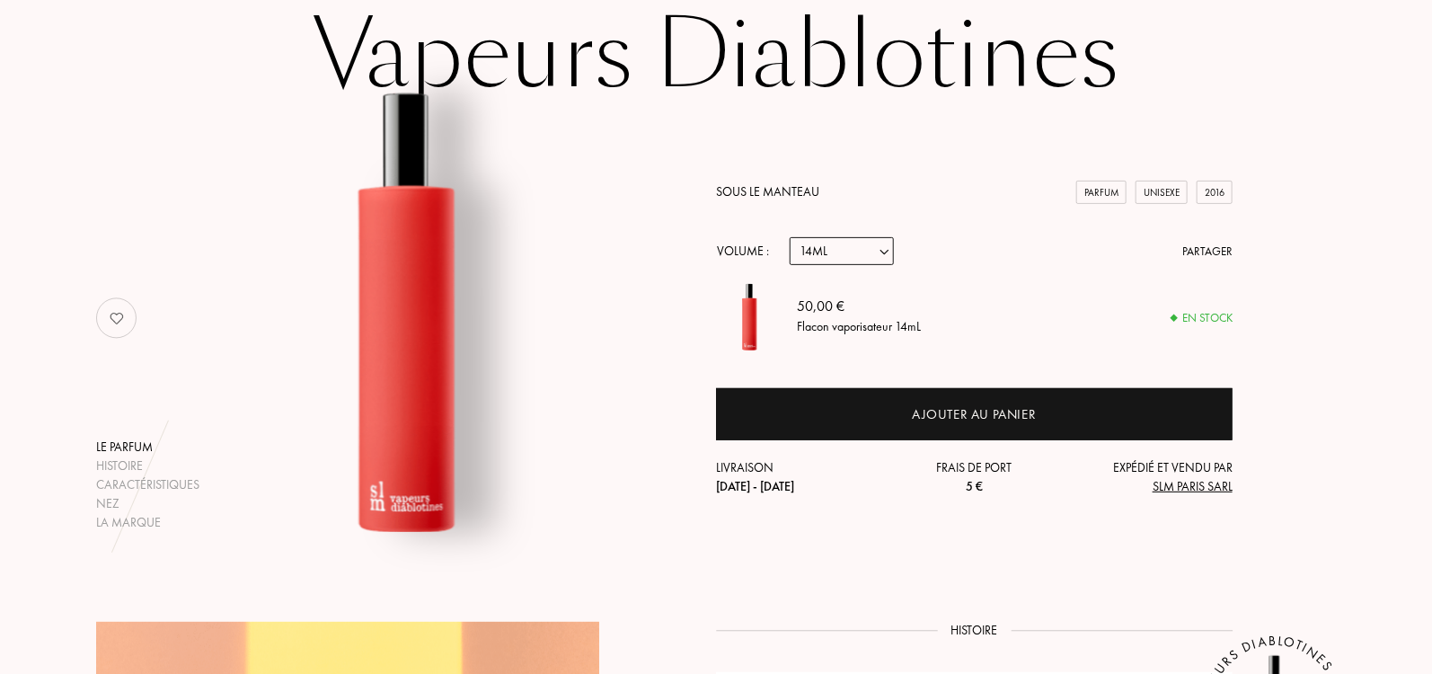
click at [856, 251] on select "Echantillon 14mL 50mL 100mL" at bounding box center [841, 251] width 104 height 28
select select "0"
click at [789, 237] on select "Echantillon 14mL 50mL 100mL" at bounding box center [841, 251] width 104 height 28
select select "0"
click at [850, 248] on select "Echantillon 14mL 50mL 100mL" at bounding box center [841, 251] width 104 height 28
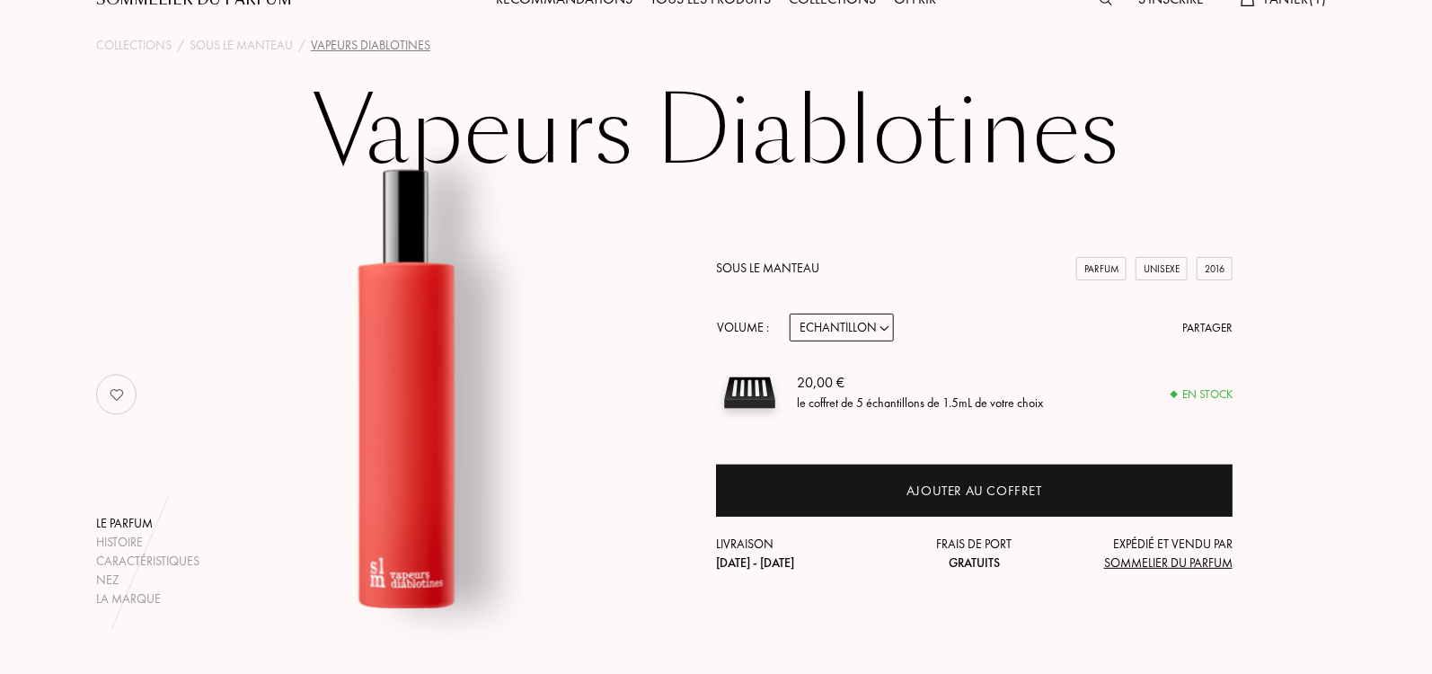
scroll to position [0, 0]
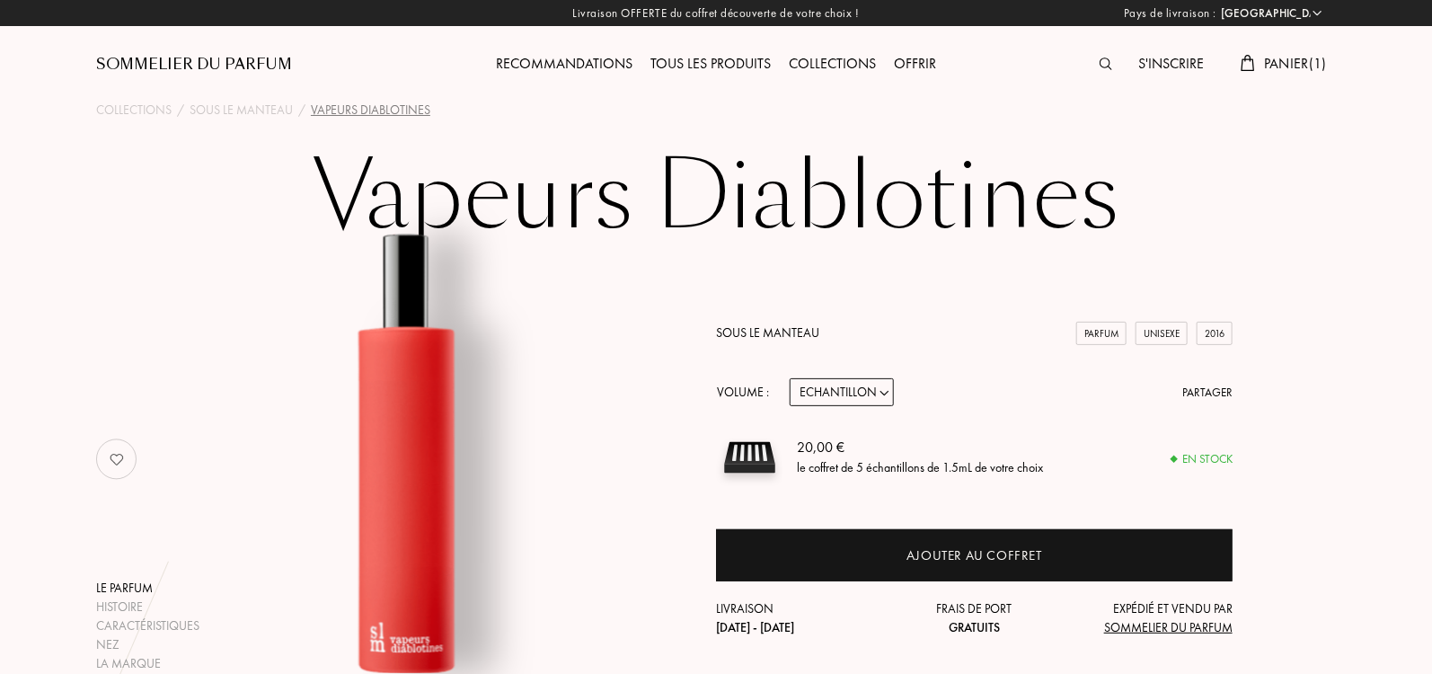
click at [1282, 65] on span "Panier ( 1 )" at bounding box center [1295, 63] width 63 height 19
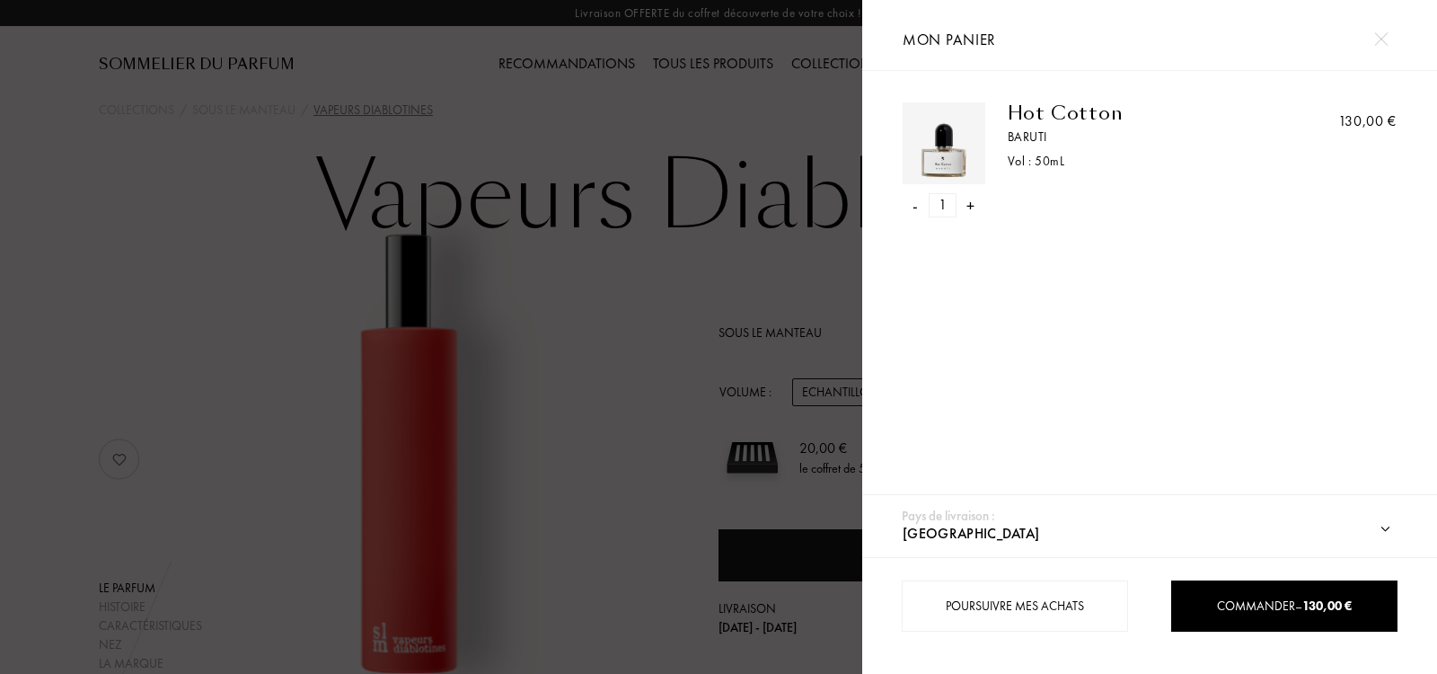
click at [1386, 38] on img at bounding box center [1380, 38] width 13 height 13
